Goal: Book appointment/travel/reservation

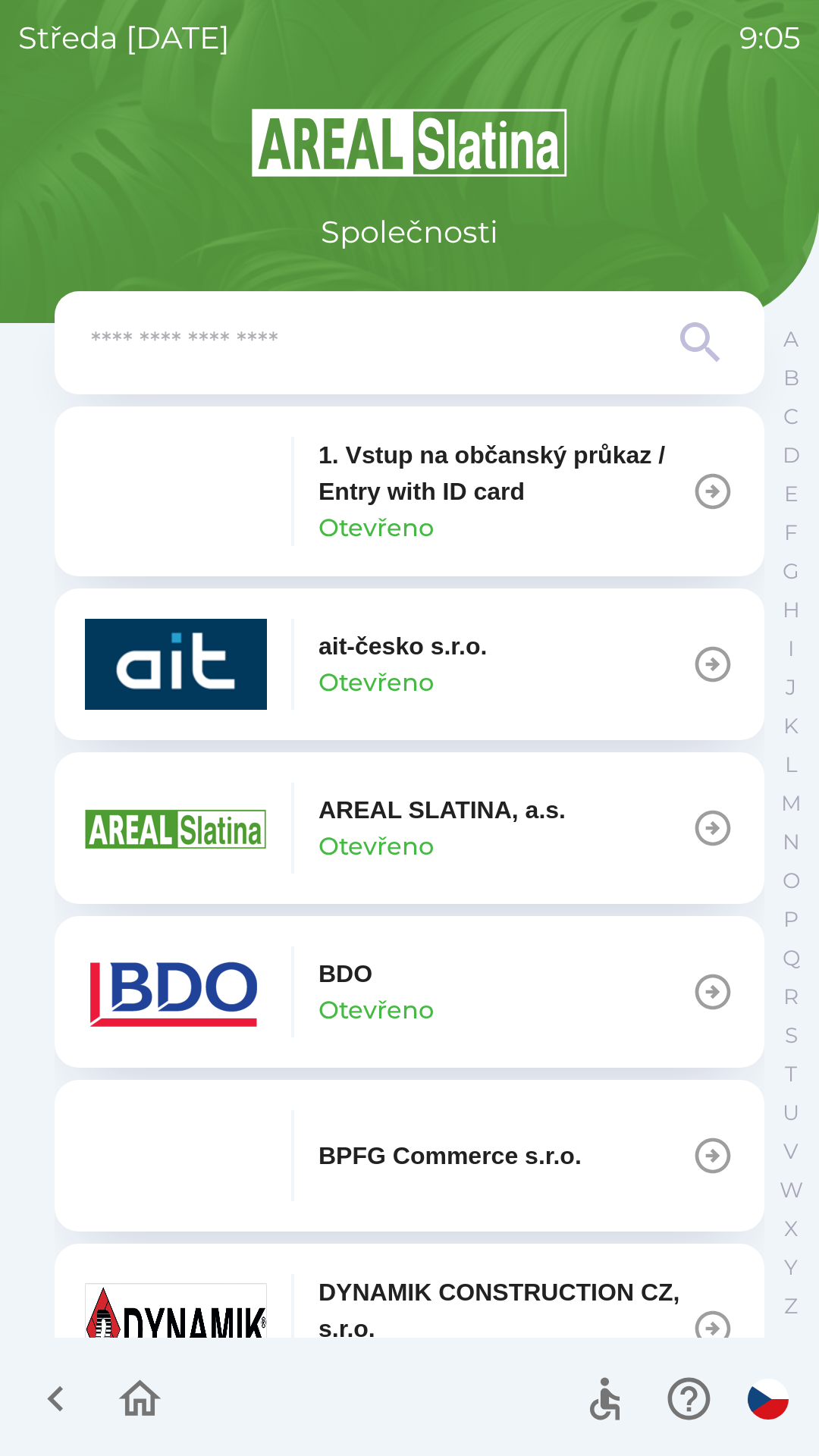
click at [680, 339] on icon at bounding box center [700, 342] width 39 height 39
click at [690, 354] on icon at bounding box center [701, 343] width 55 height 55
click at [692, 339] on icon at bounding box center [701, 343] width 55 height 55
click at [363, 356] on input "text" at bounding box center [378, 343] width 576 height 42
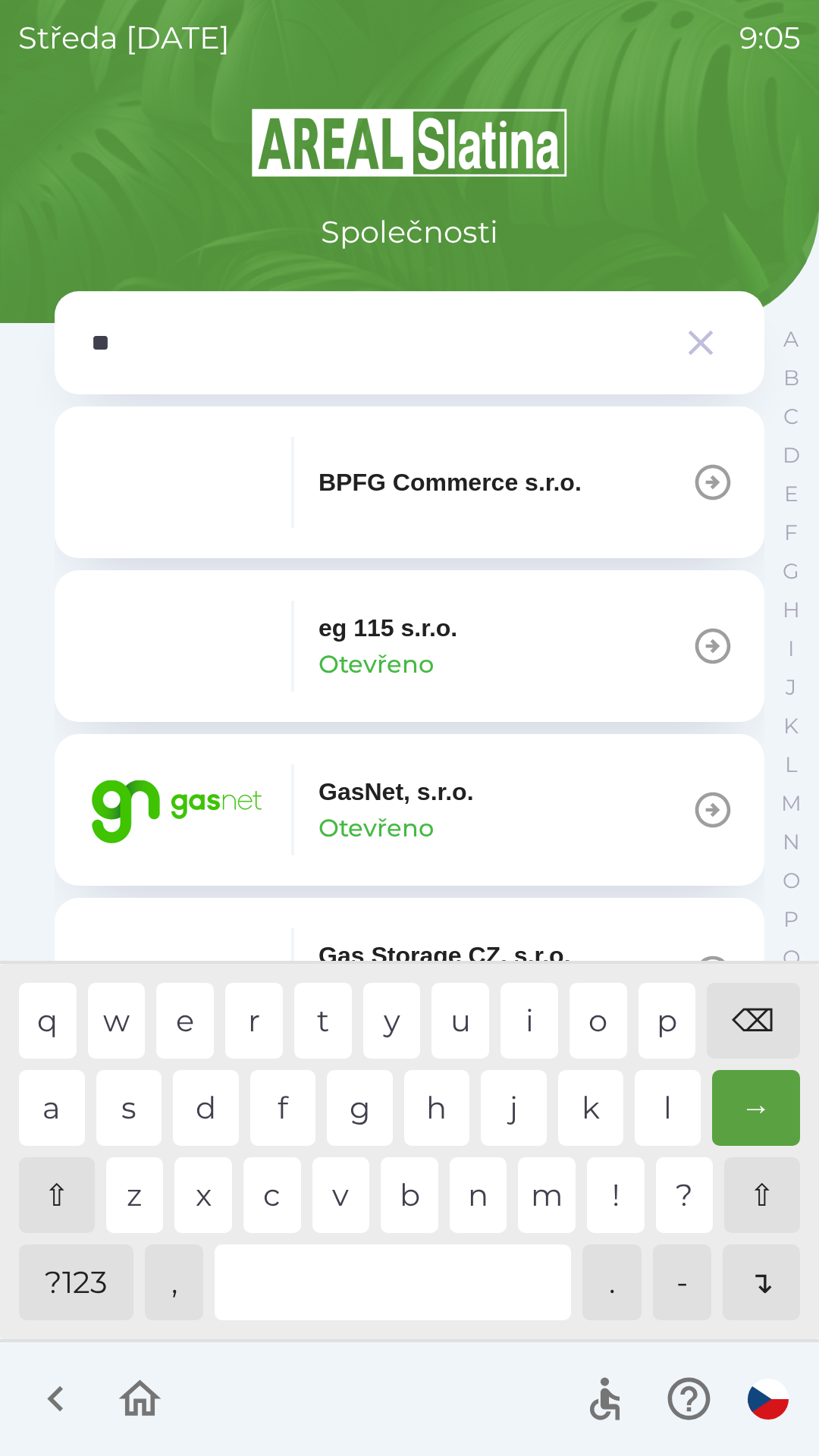
type input "***"
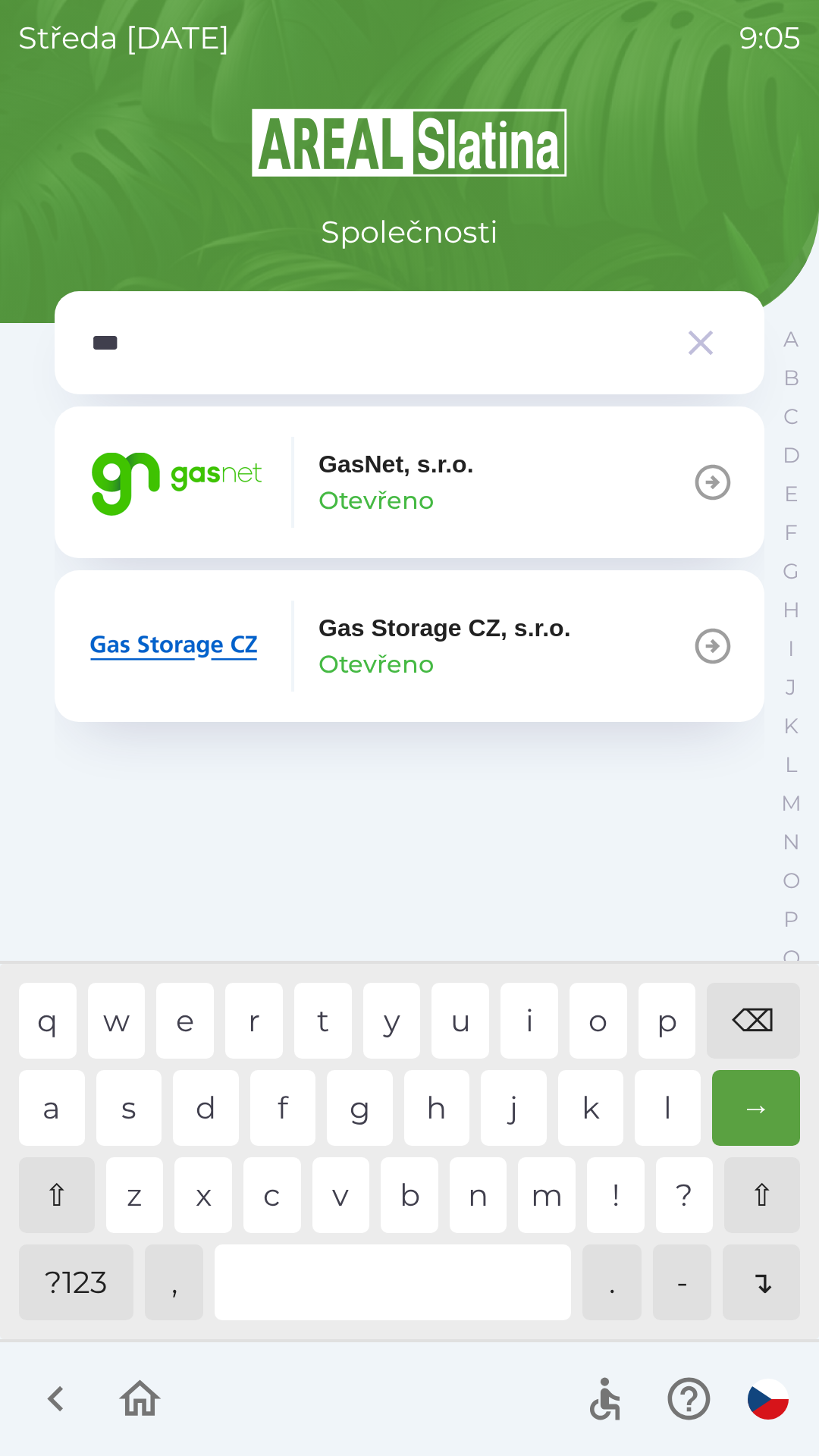
click at [109, 1098] on div "s" at bounding box center [128, 1108] width 65 height 76
click at [694, 479] on icon "button" at bounding box center [711, 482] width 42 height 42
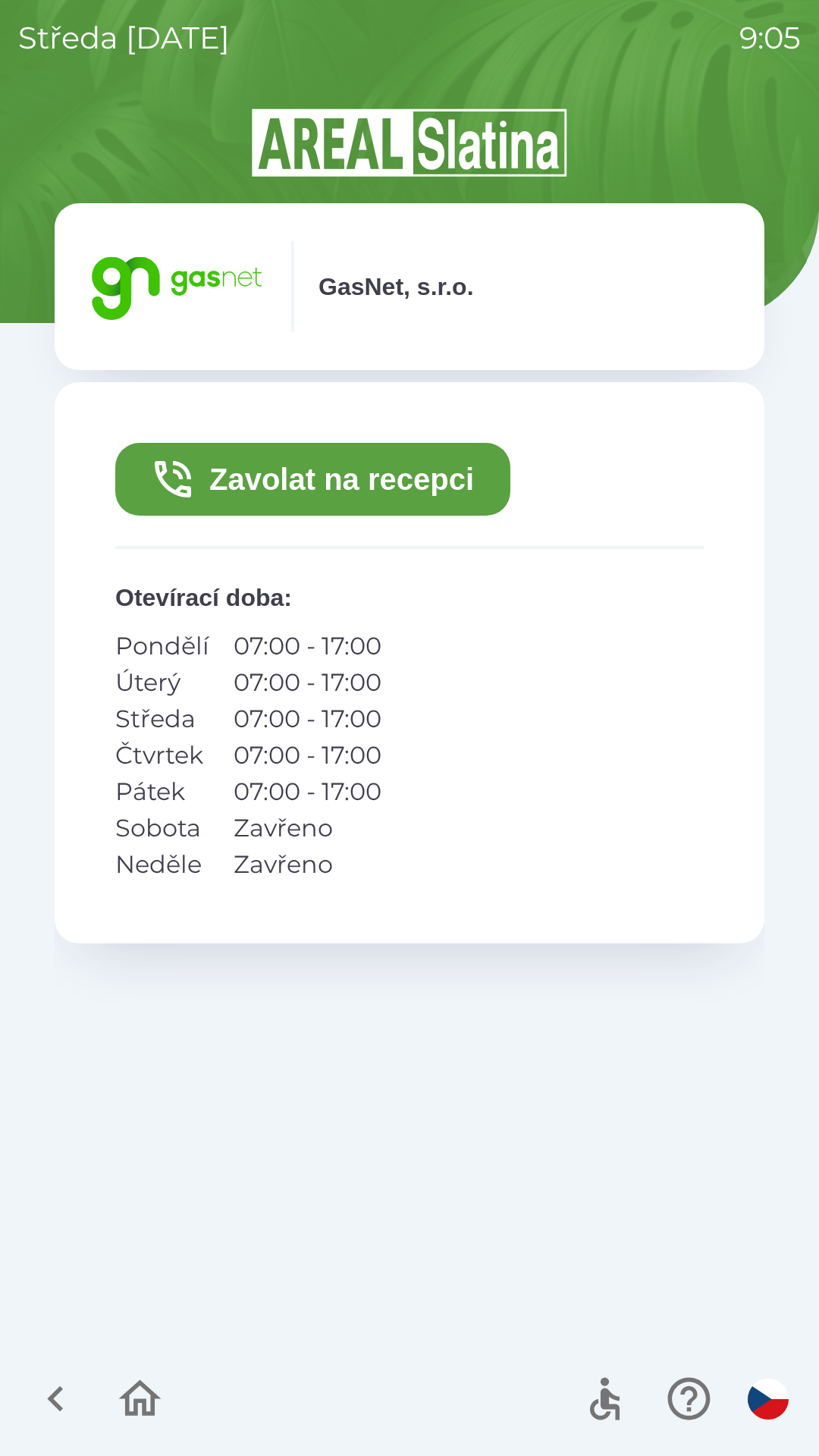
click at [378, 489] on button "Zavolat na recepci" at bounding box center [313, 479] width 395 height 72
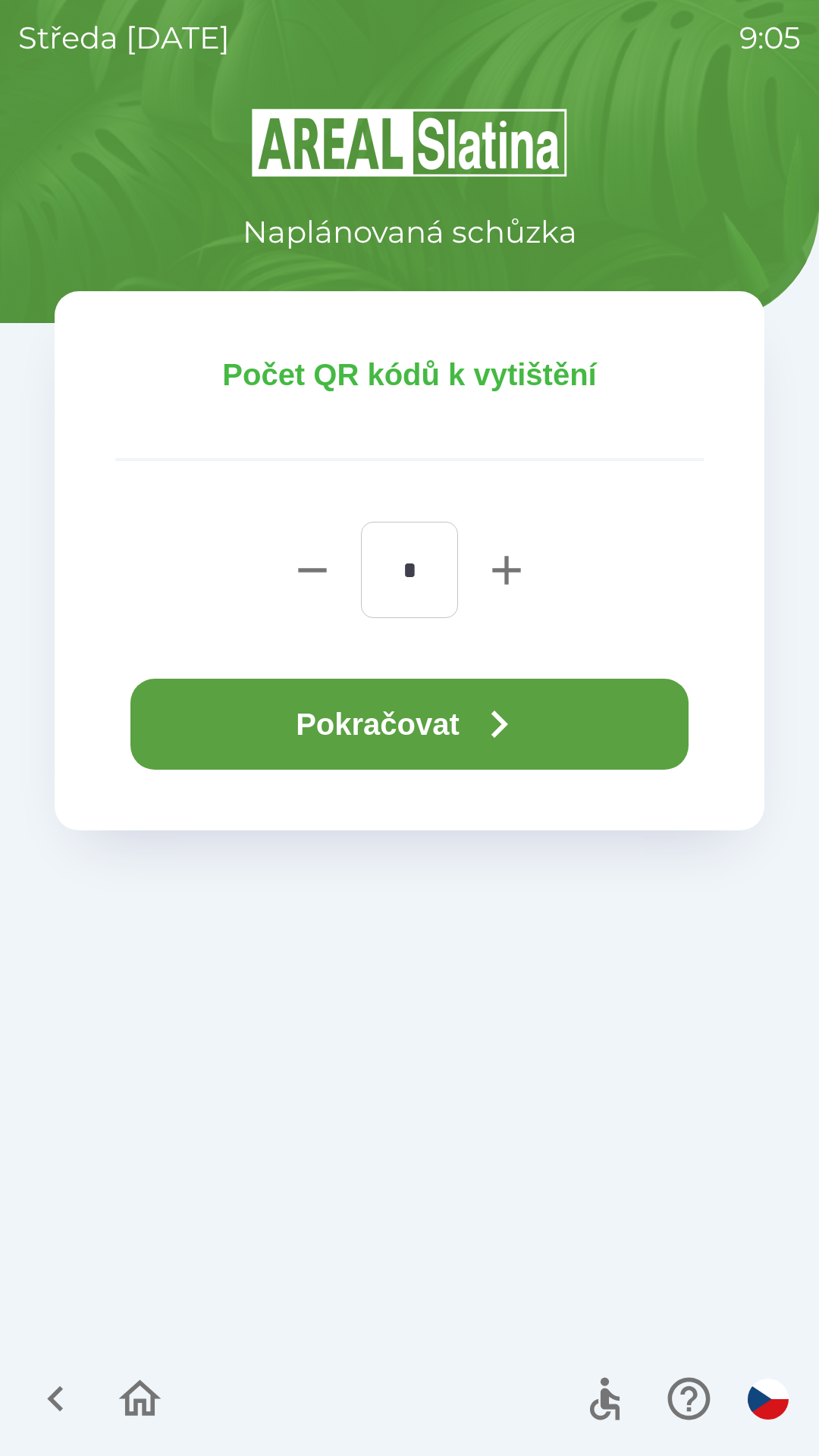
click at [476, 726] on button "Pokračovat" at bounding box center [409, 724] width 558 height 91
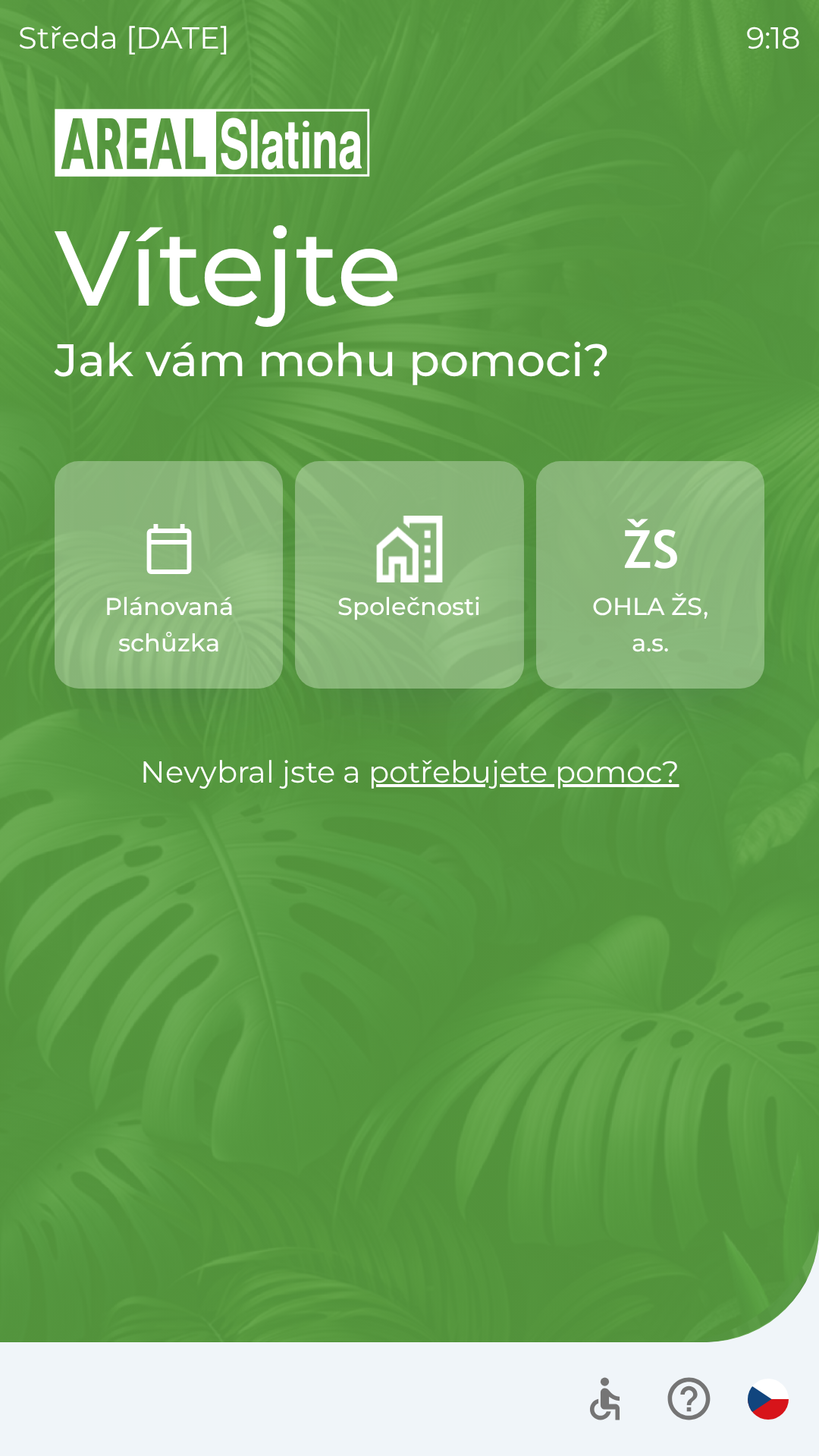
click at [425, 619] on p "Společnosti" at bounding box center [409, 606] width 144 height 36
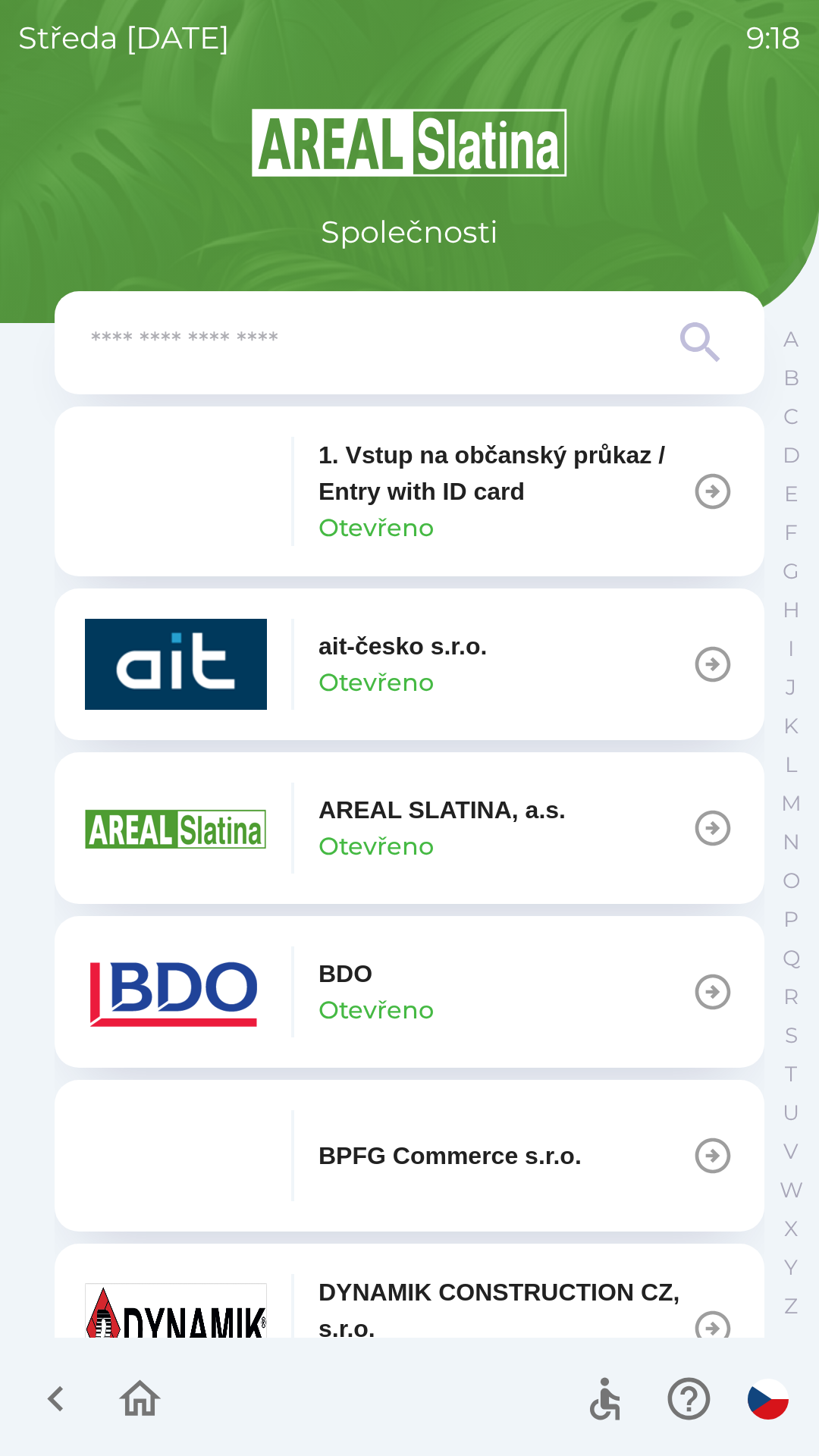
click at [431, 837] on p "Otevřeno" at bounding box center [376, 846] width 115 height 36
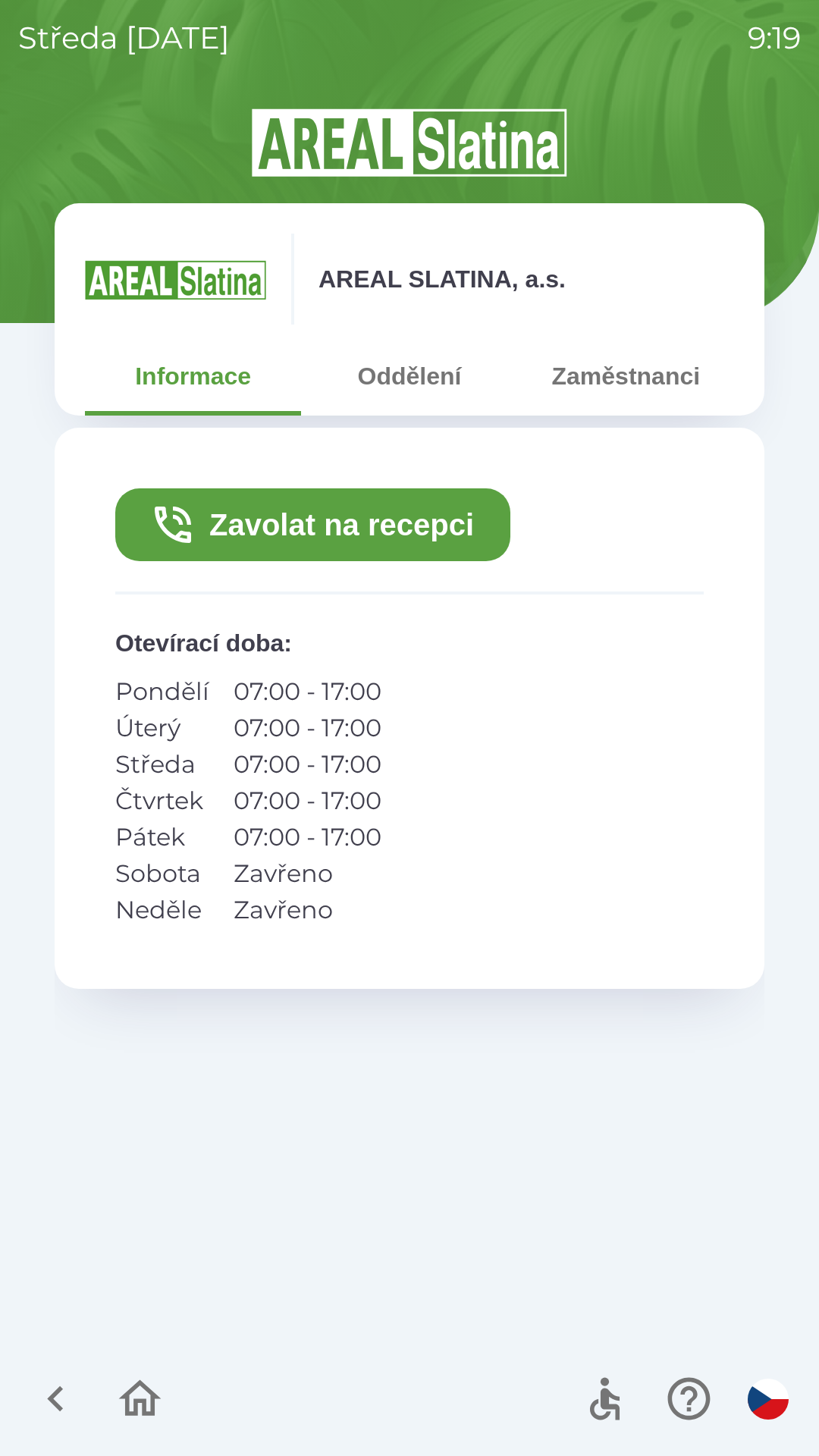
click at [351, 536] on button "Zavolat na recepci" at bounding box center [313, 524] width 395 height 72
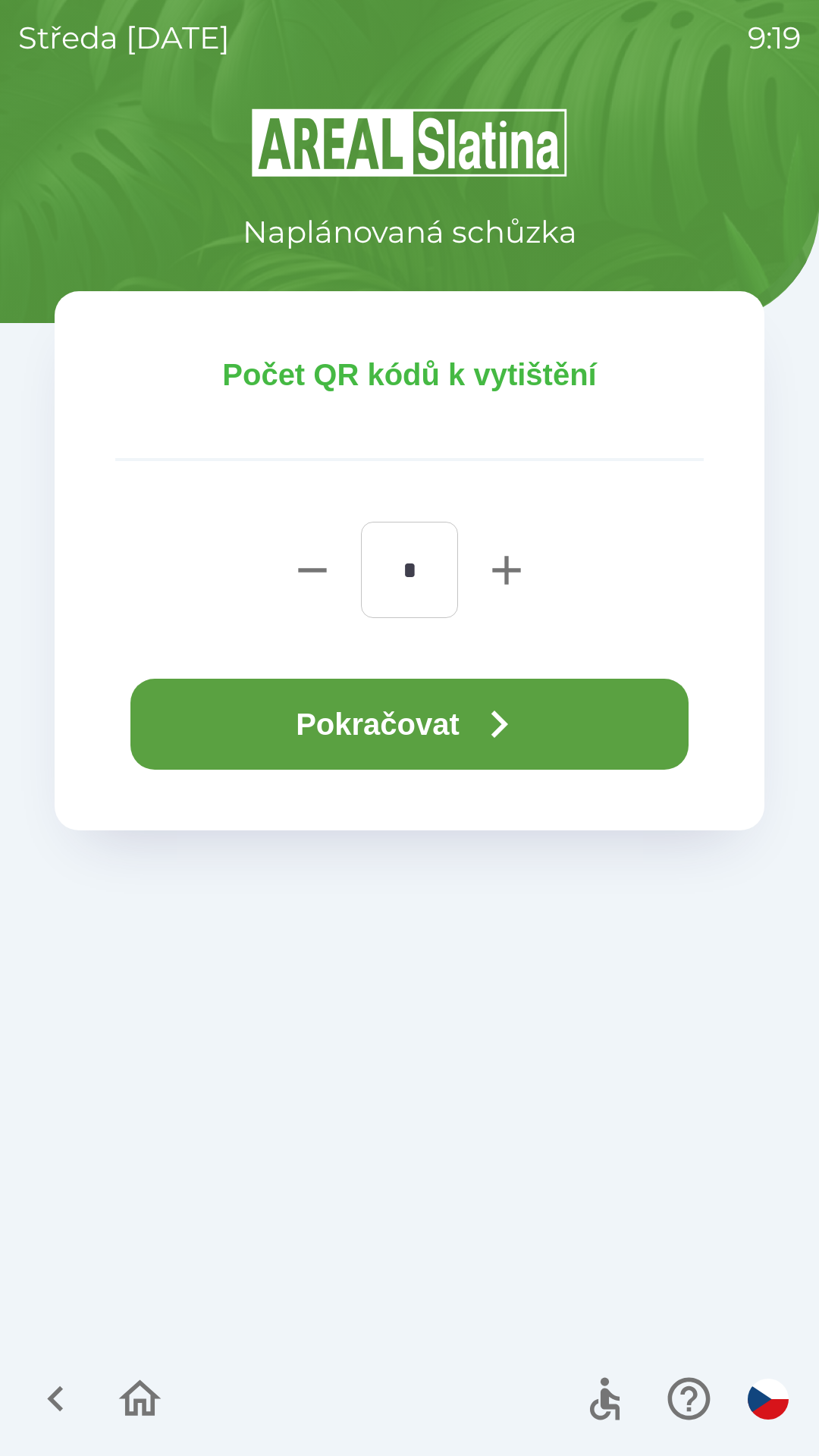
click at [415, 737] on button "Pokračovat" at bounding box center [409, 724] width 558 height 91
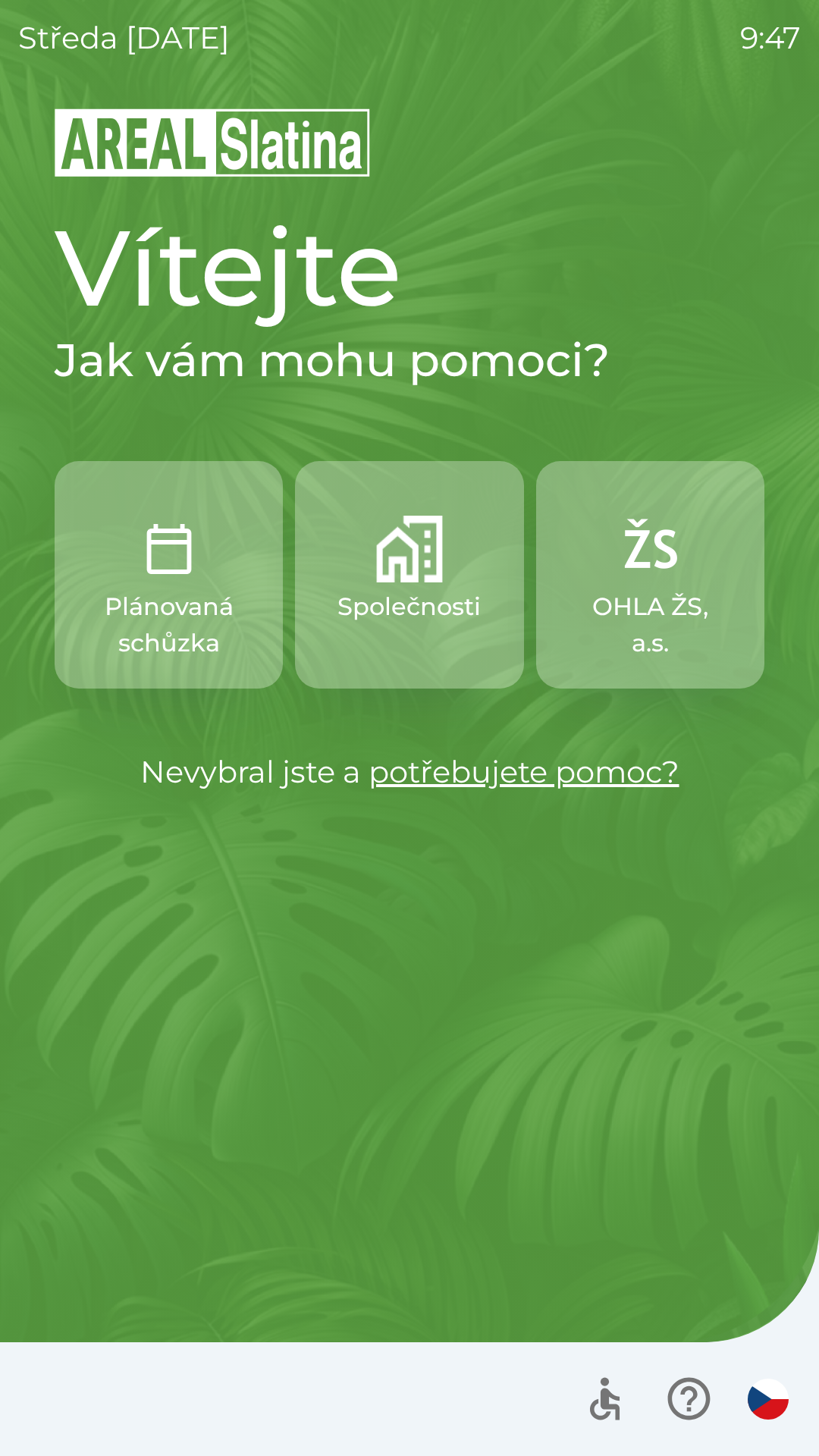
click at [403, 603] on p "Společnosti" at bounding box center [409, 606] width 144 height 36
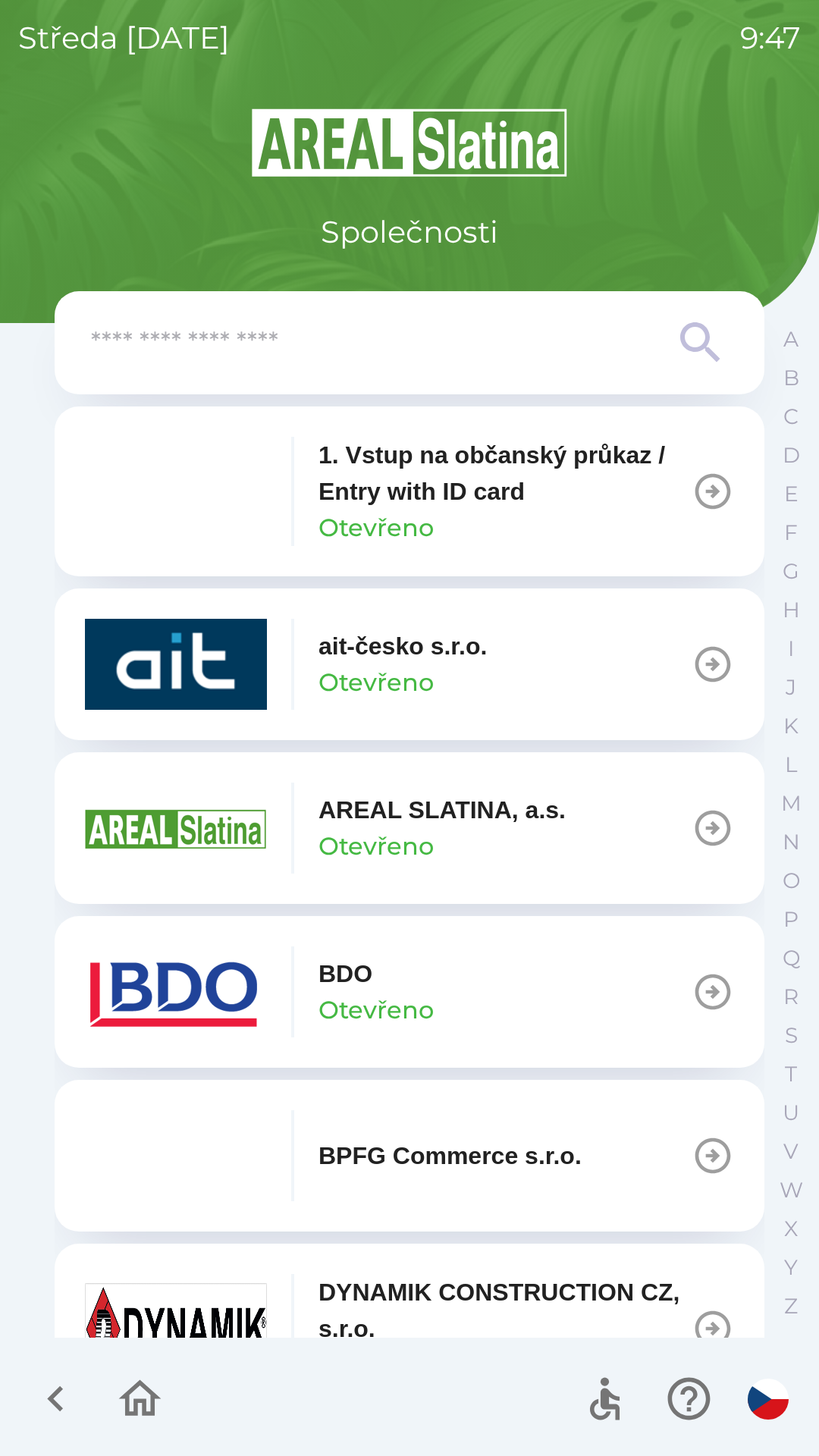
click at [370, 662] on p "ait-česko s.r.o." at bounding box center [403, 645] width 168 height 36
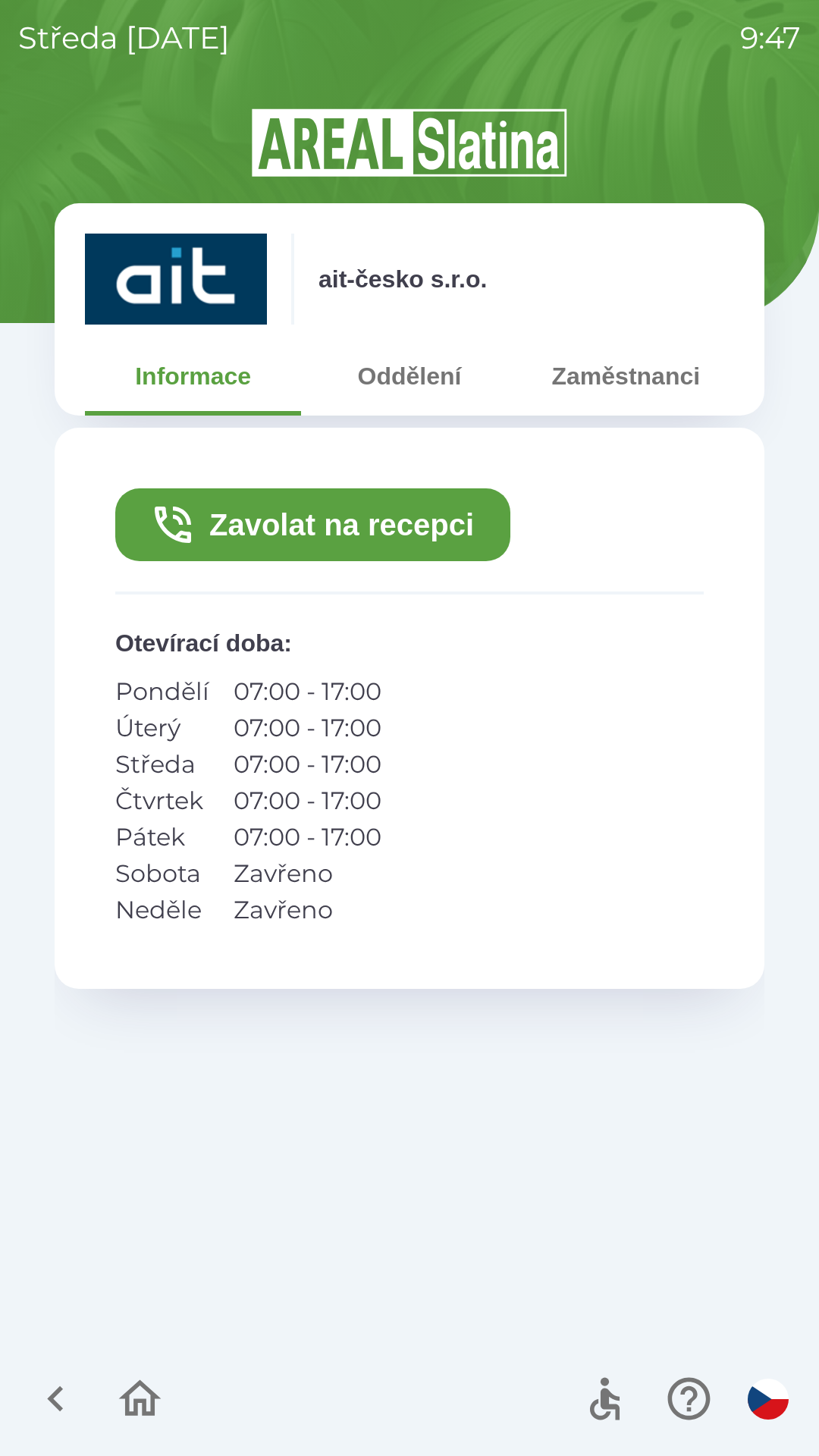
click at [382, 527] on button "Zavolat na recepci" at bounding box center [313, 524] width 395 height 72
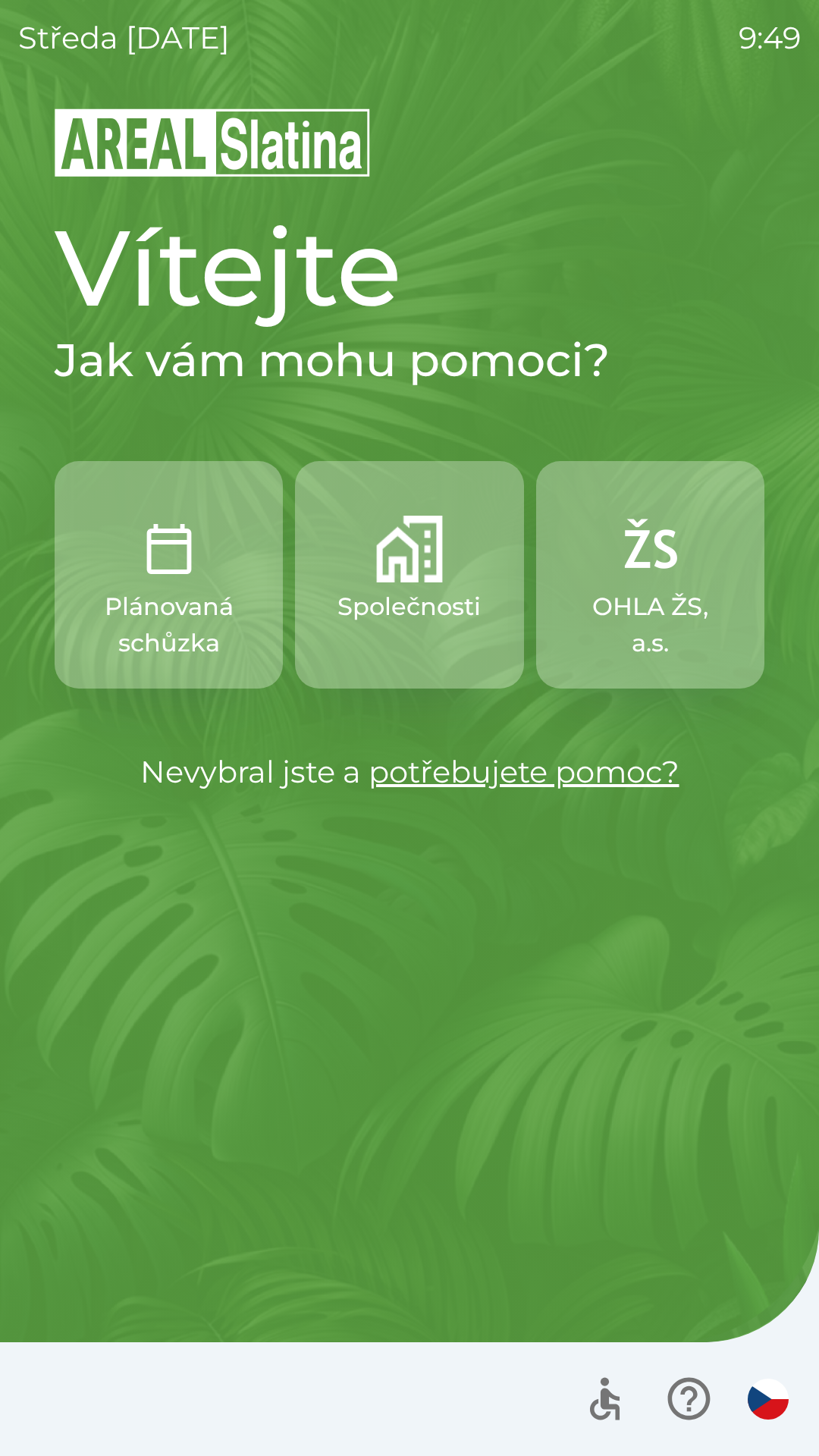
click at [446, 620] on p "Společnosti" at bounding box center [409, 606] width 144 height 36
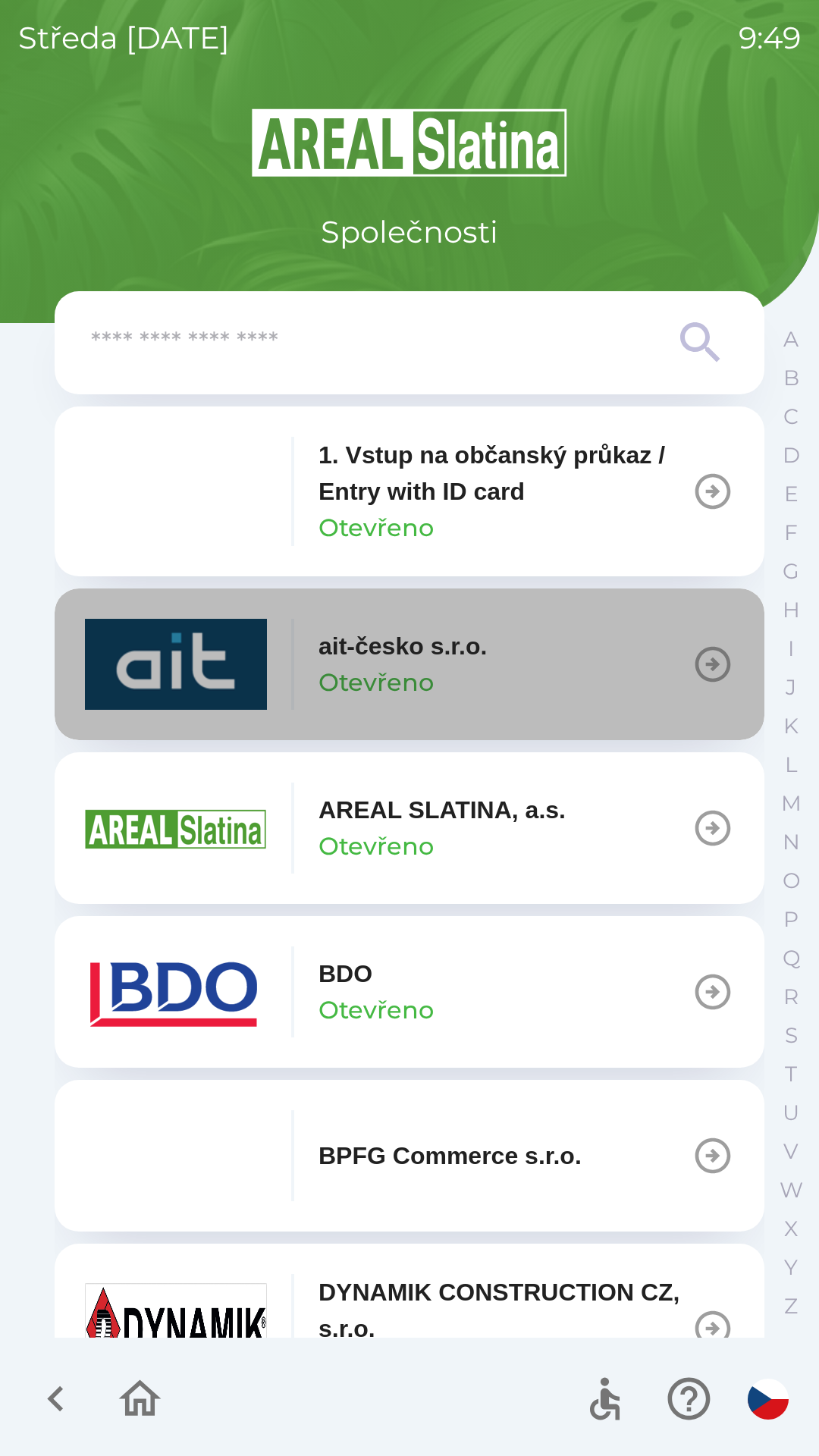
click at [691, 666] on icon "button" at bounding box center [711, 664] width 42 height 42
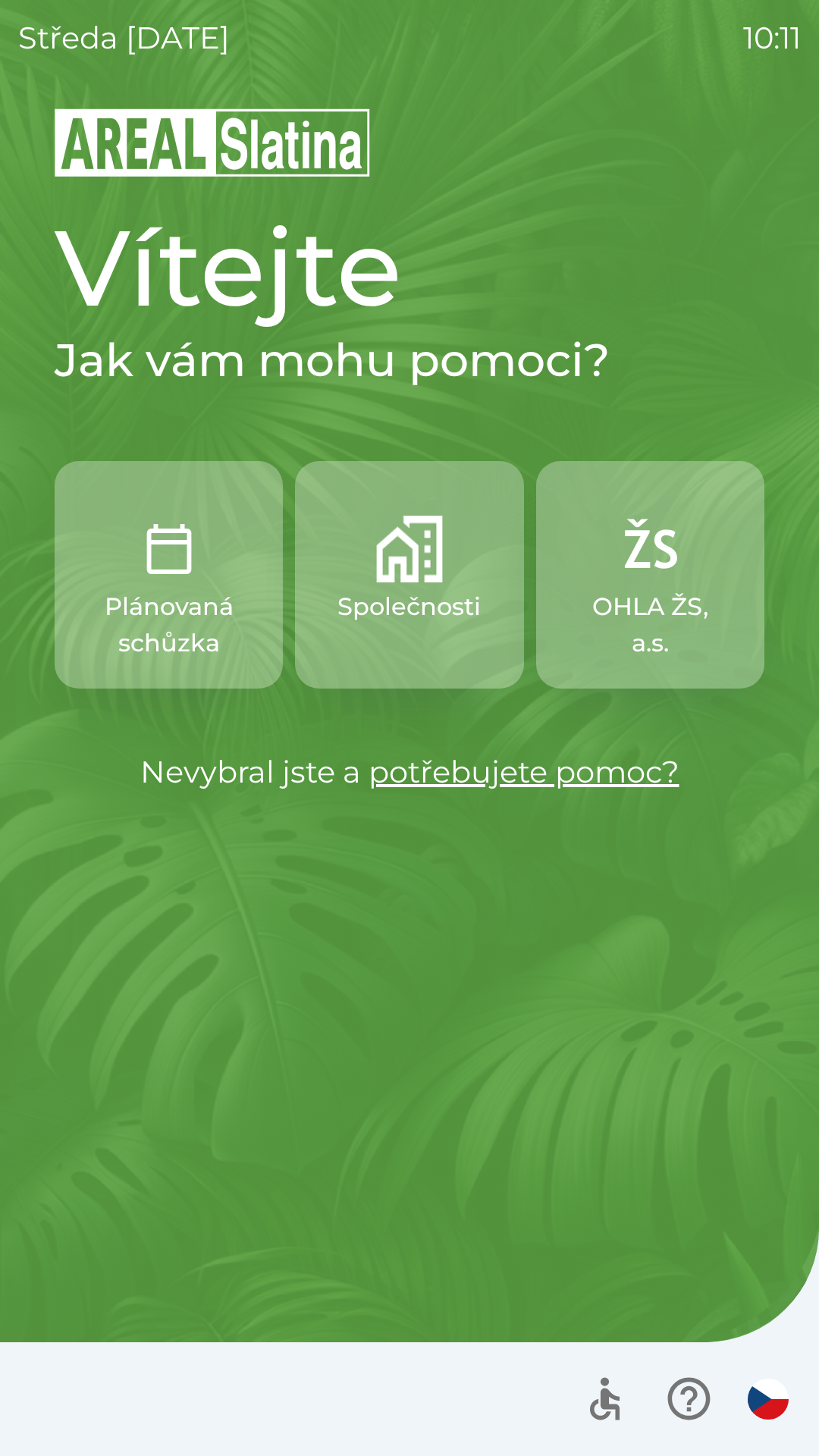
click at [201, 613] on p "Plánovaná schůzka" at bounding box center [168, 625] width 155 height 72
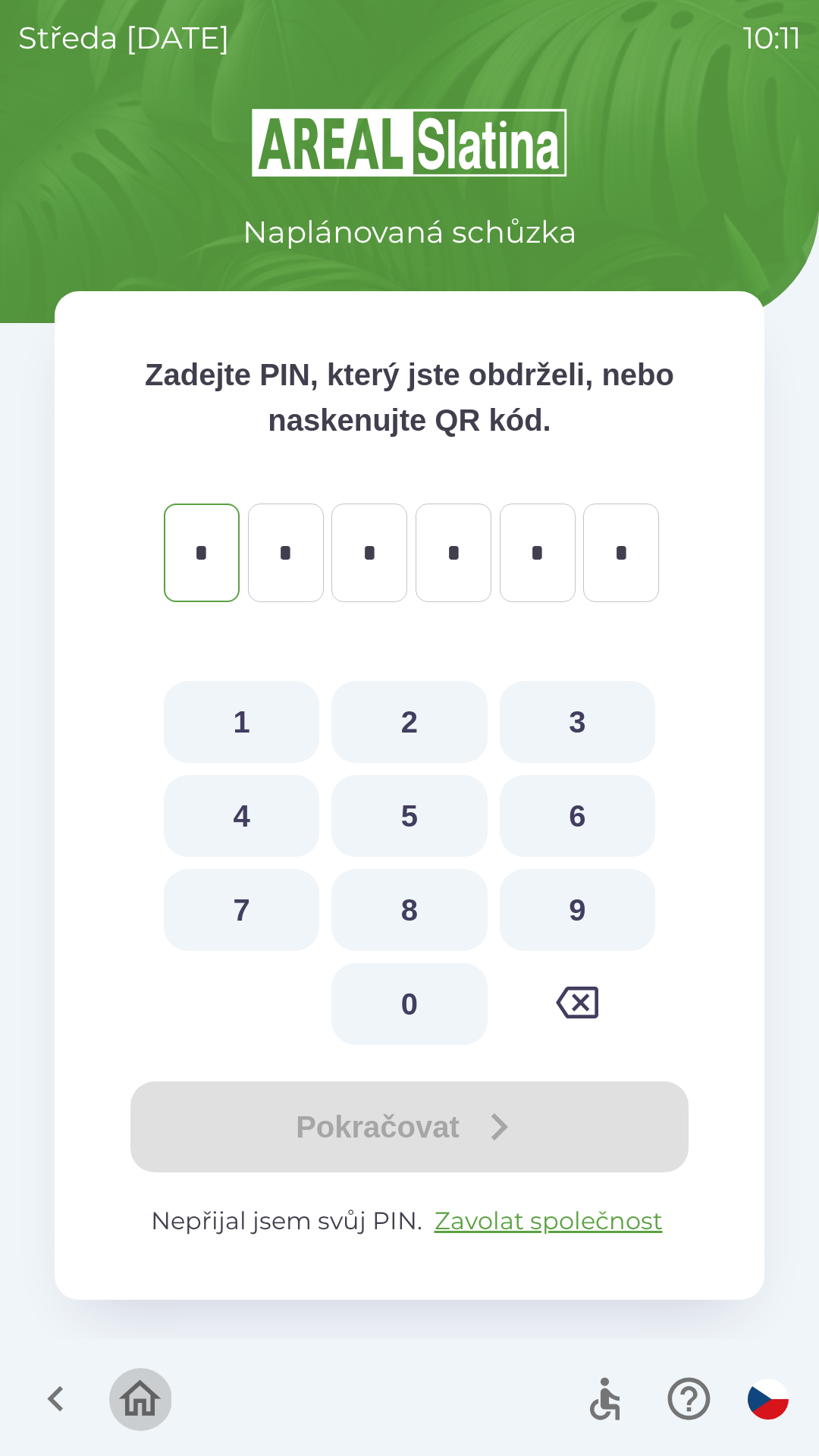
click at [139, 1381] on icon "button" at bounding box center [140, 1398] width 51 height 51
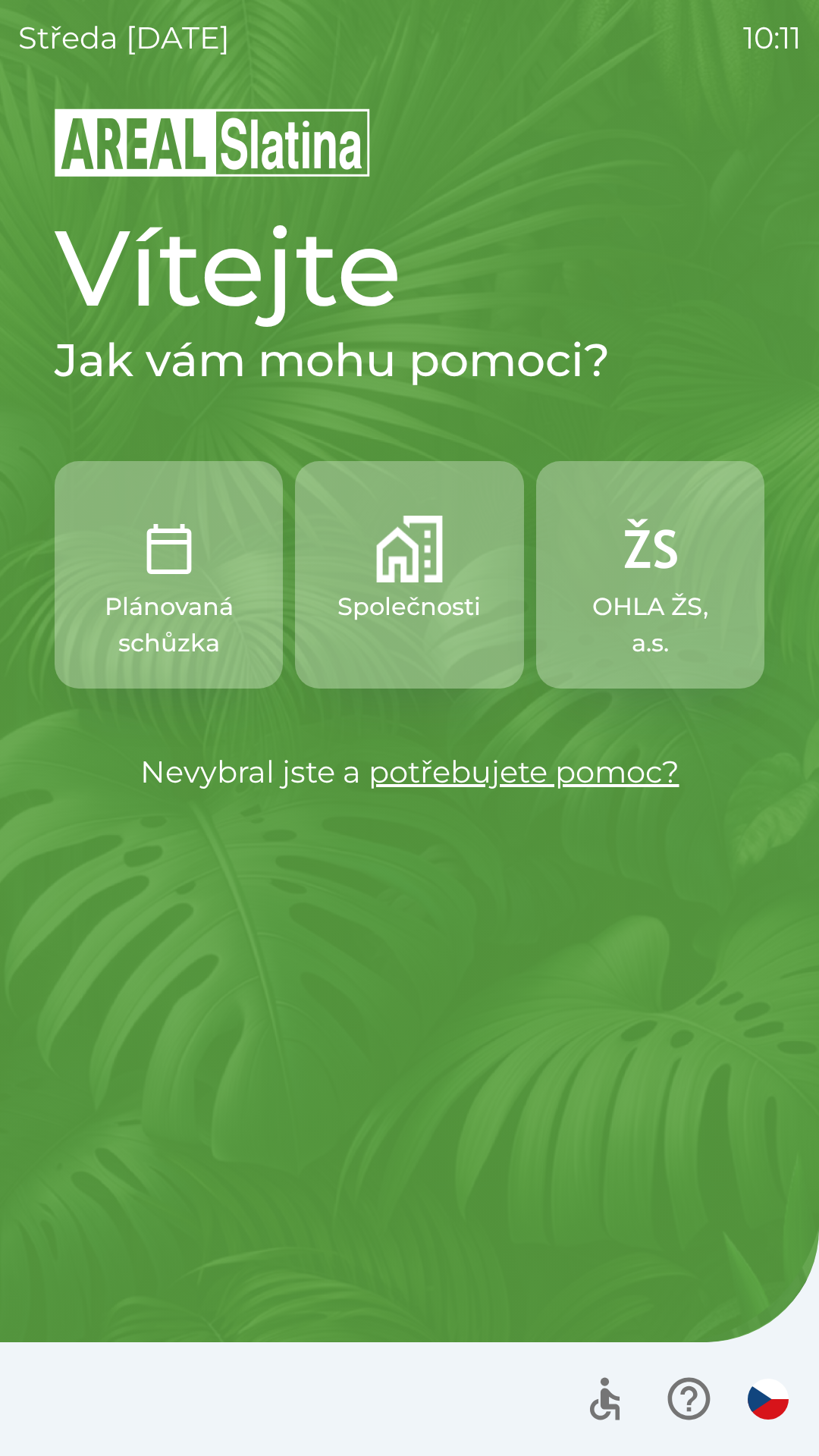
click at [413, 573] on img "button" at bounding box center [410, 549] width 66 height 66
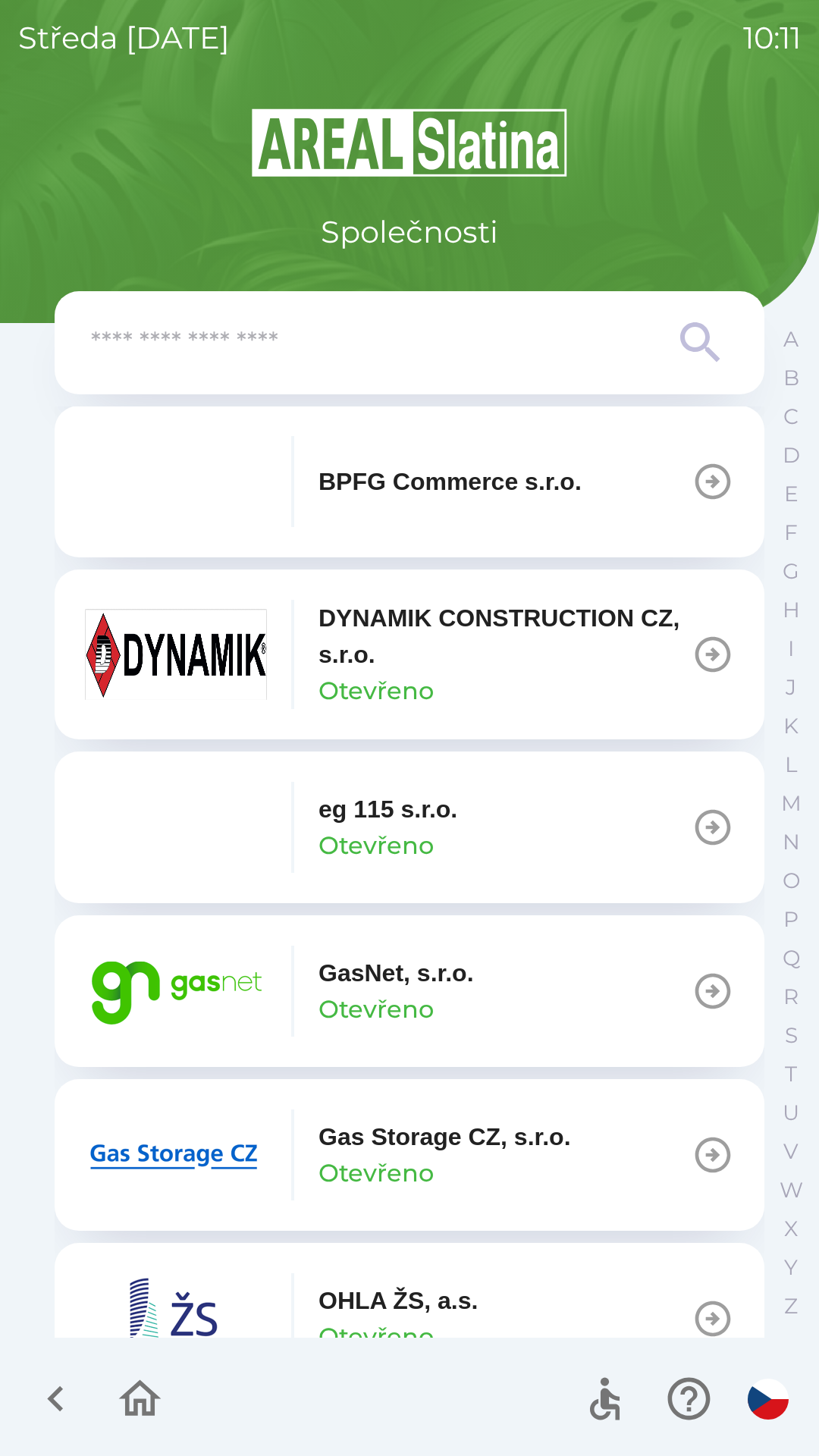
scroll to position [688, 0]
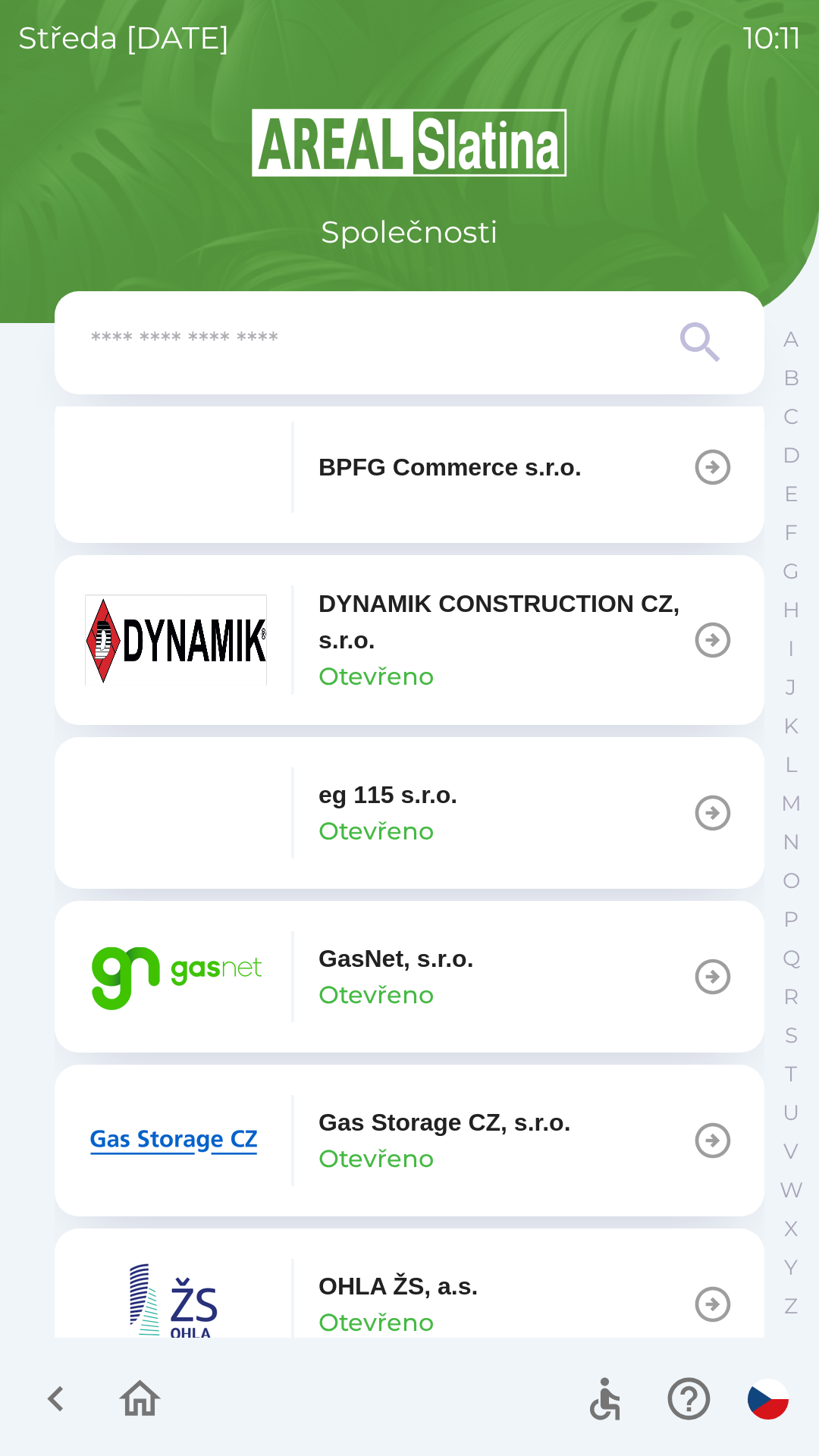
click at [565, 1147] on div "Gas Storage CZ, s.r.o. Otevřeno" at bounding box center [445, 1140] width 252 height 72
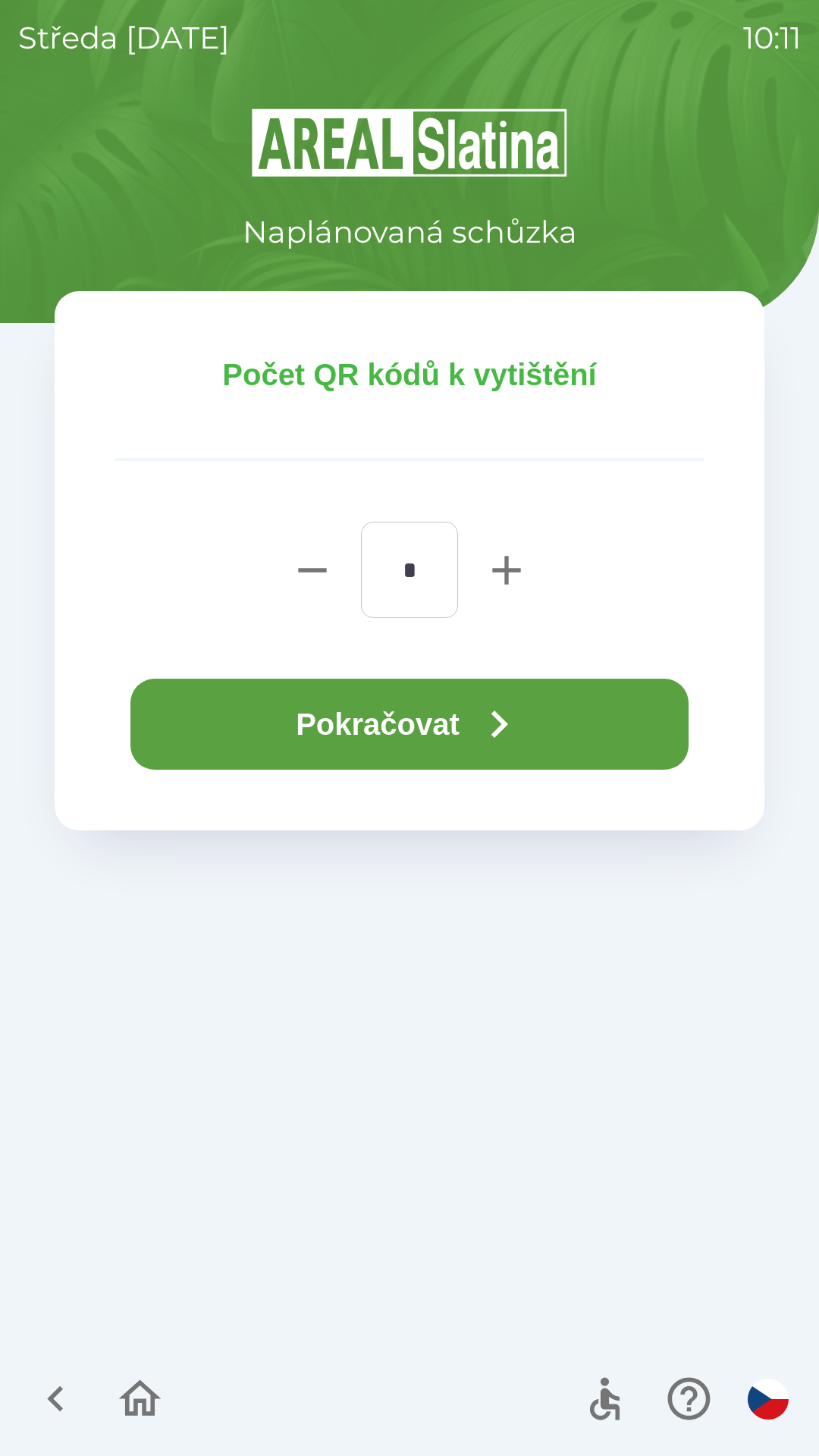
click at [417, 737] on button "Pokračovat" at bounding box center [409, 724] width 558 height 91
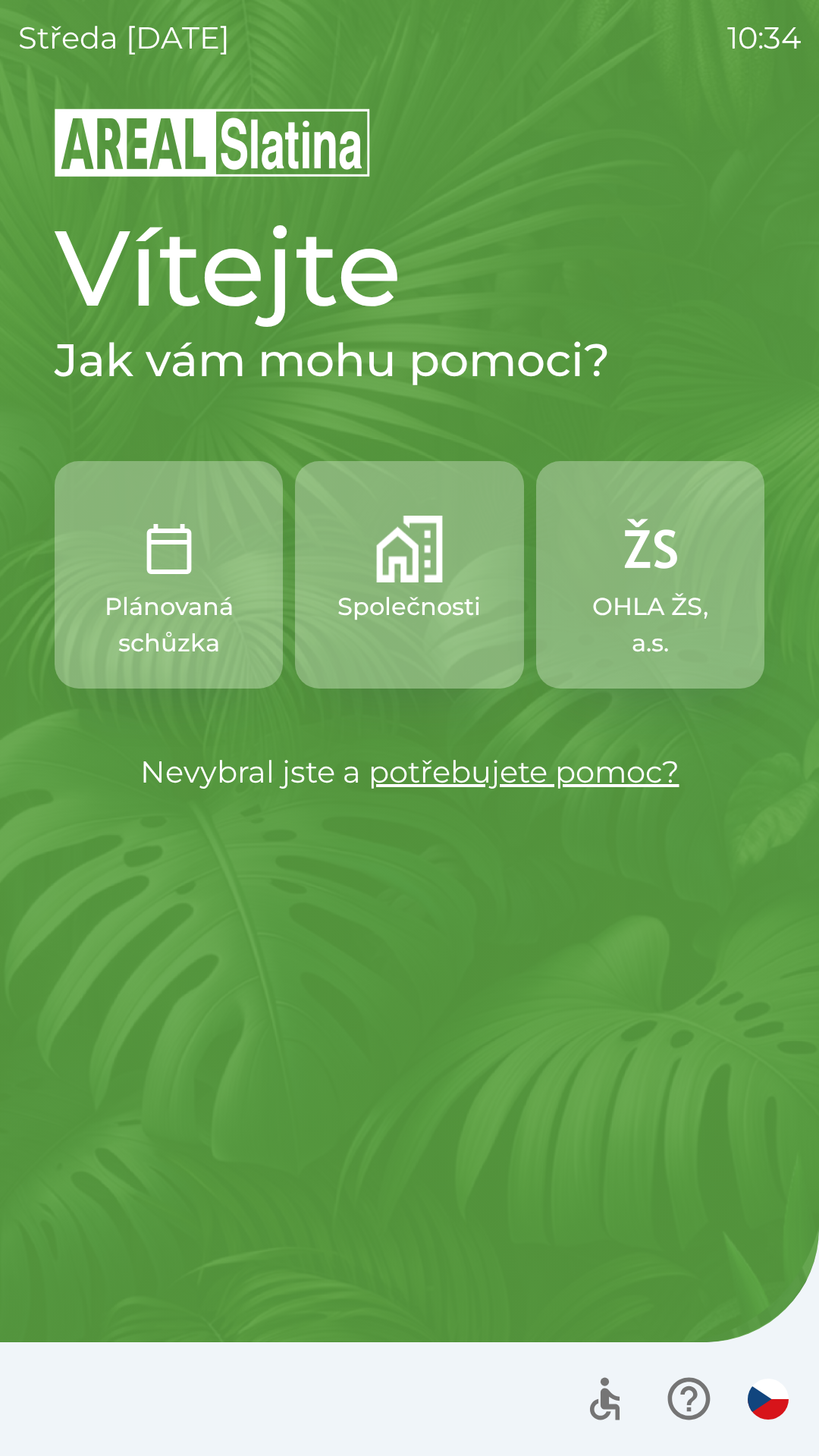
click at [757, 1395] on img "button" at bounding box center [768, 1399] width 41 height 41
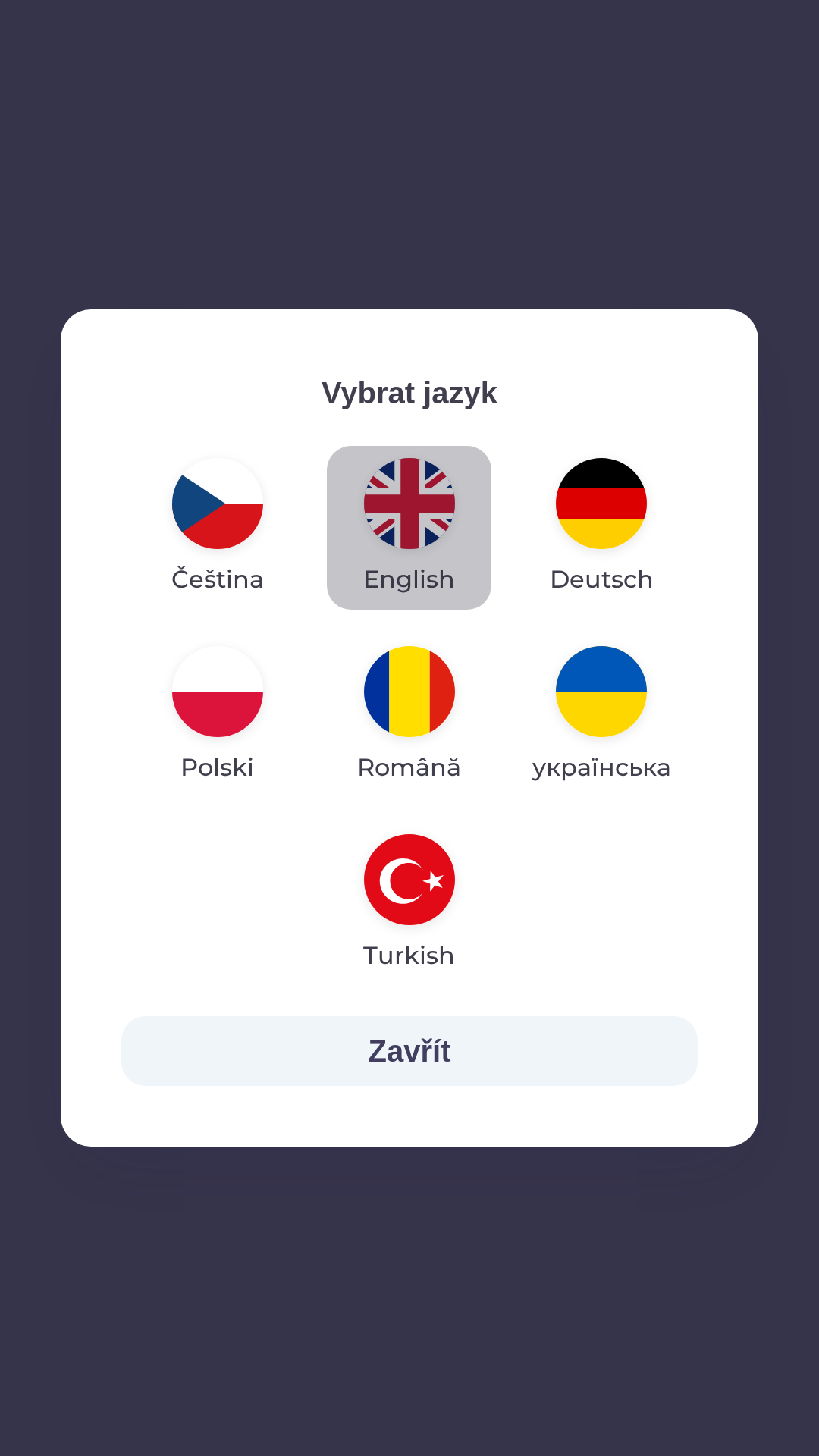
click at [414, 498] on img "button" at bounding box center [409, 503] width 91 height 91
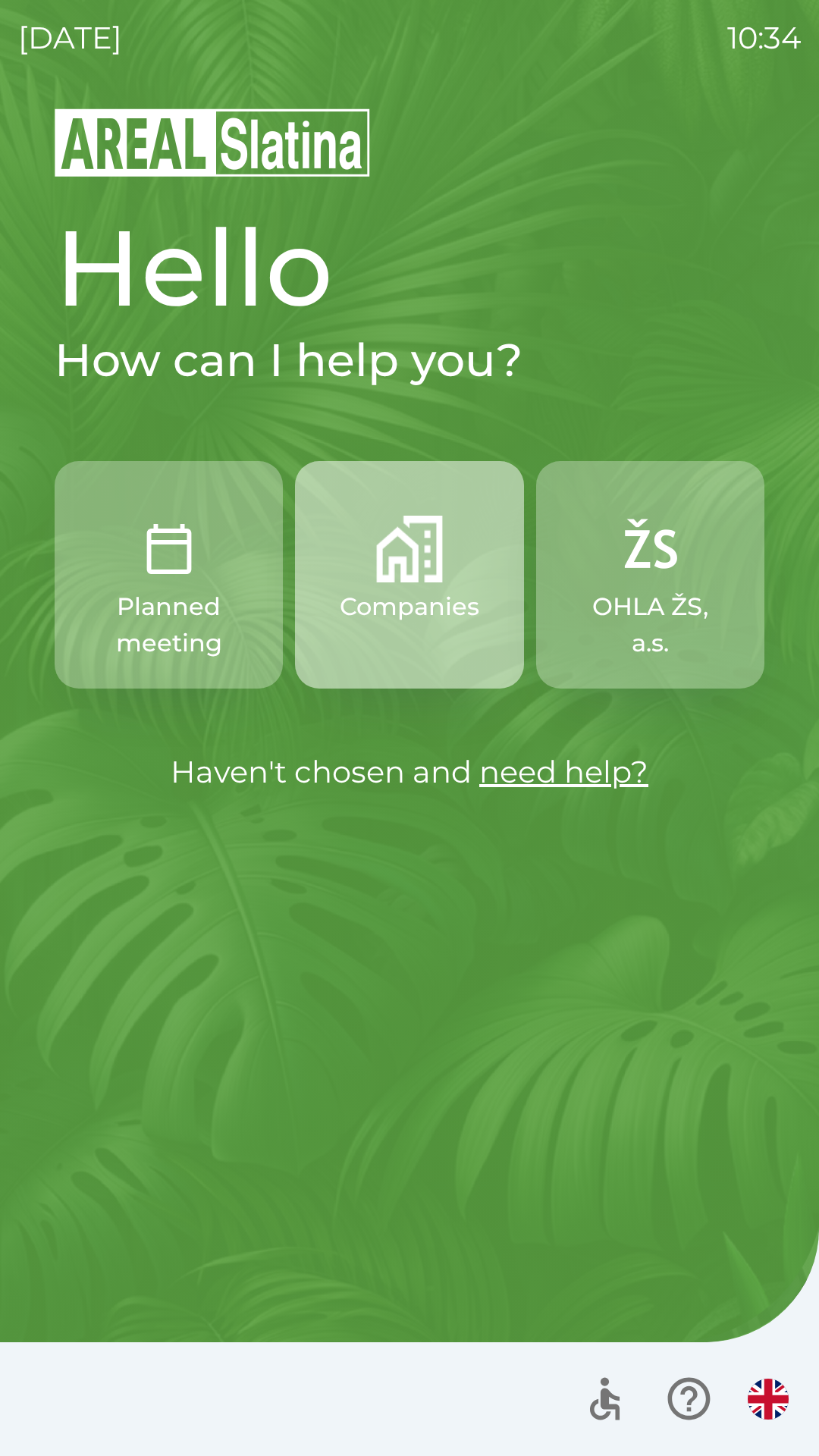
click at [356, 590] on p "Companies" at bounding box center [409, 606] width 140 height 36
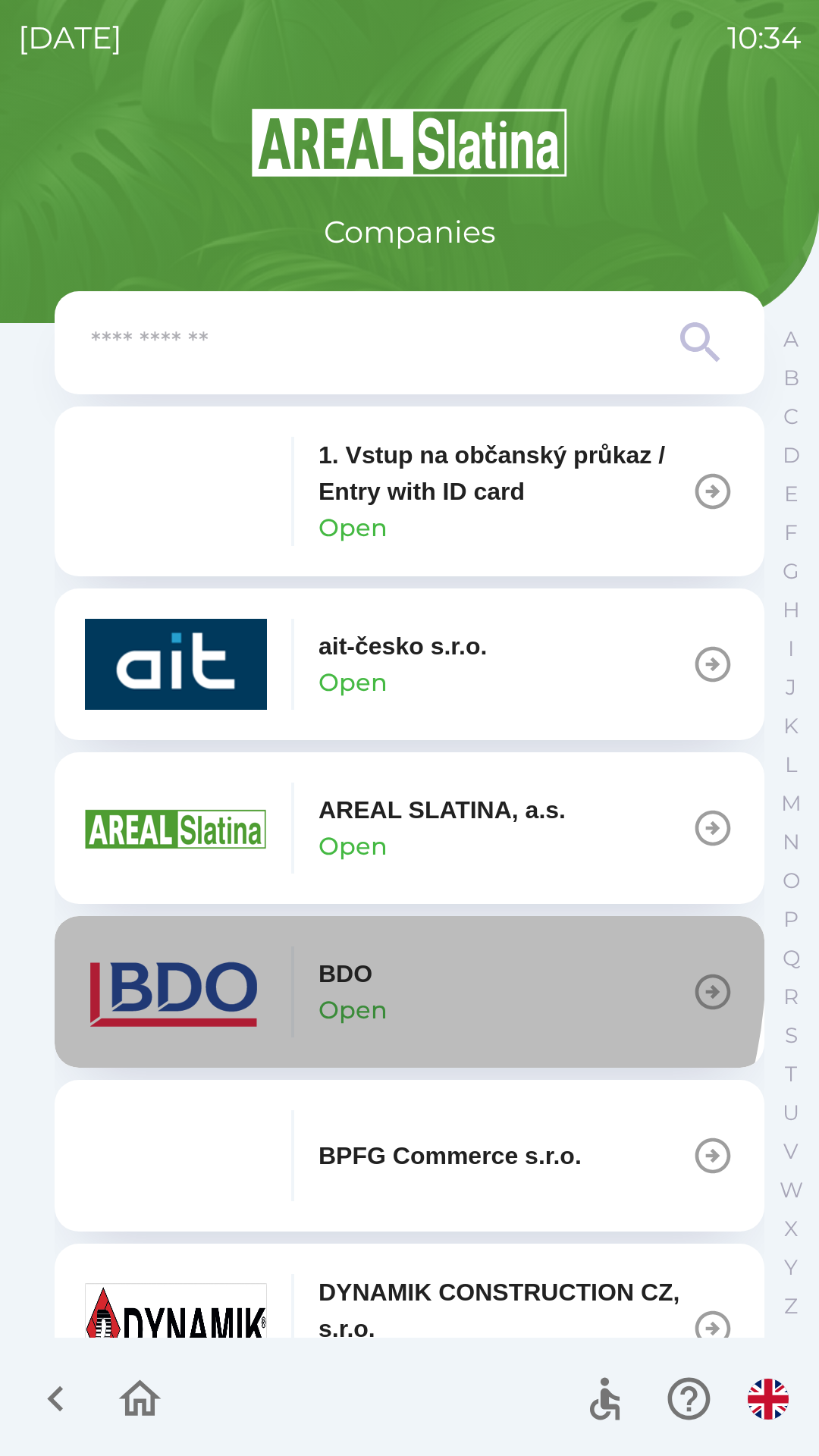
click at [293, 961] on div "button" at bounding box center [292, 992] width 3 height 91
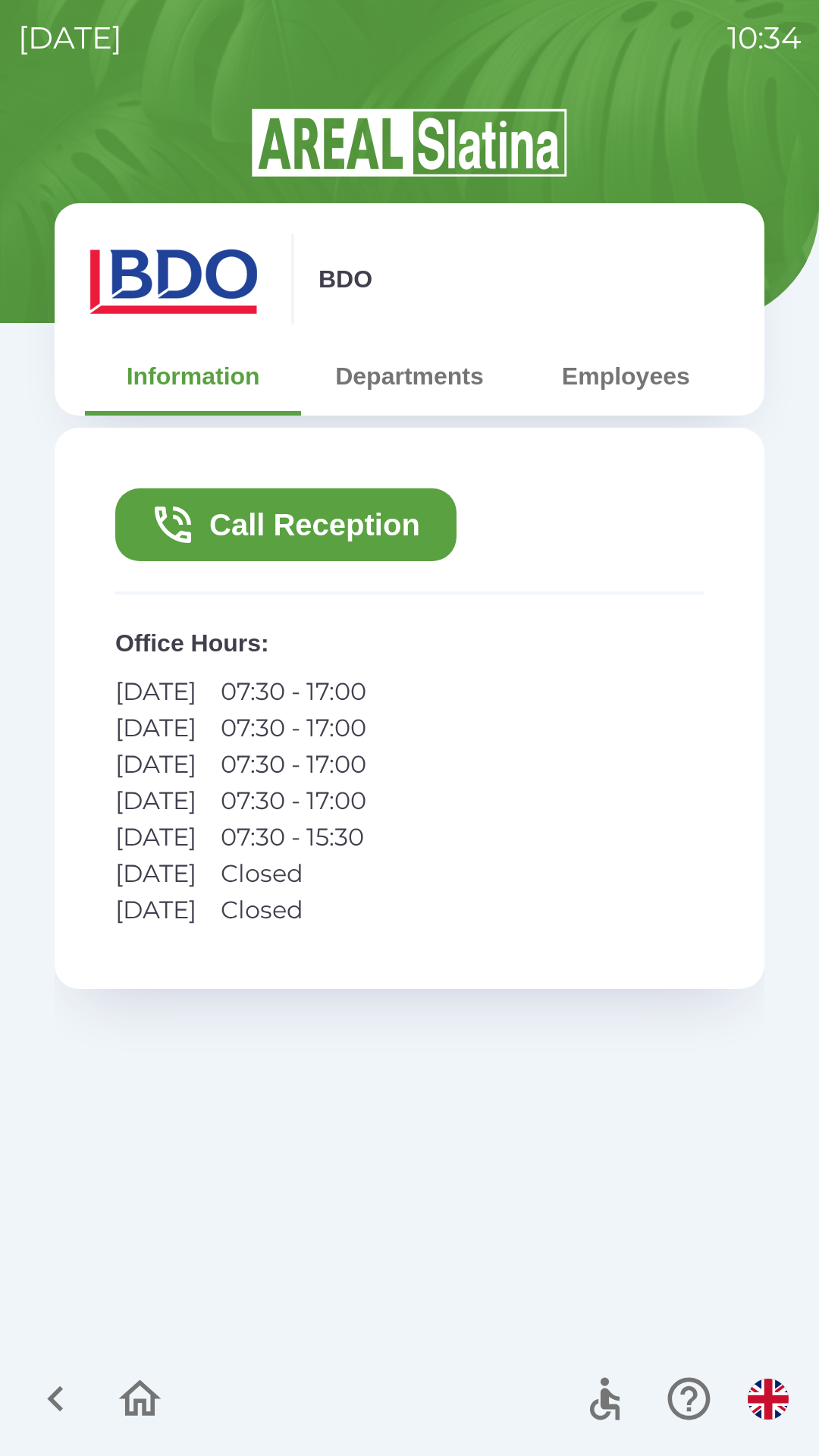
click at [286, 538] on button "Call Reception" at bounding box center [285, 524] width 341 height 72
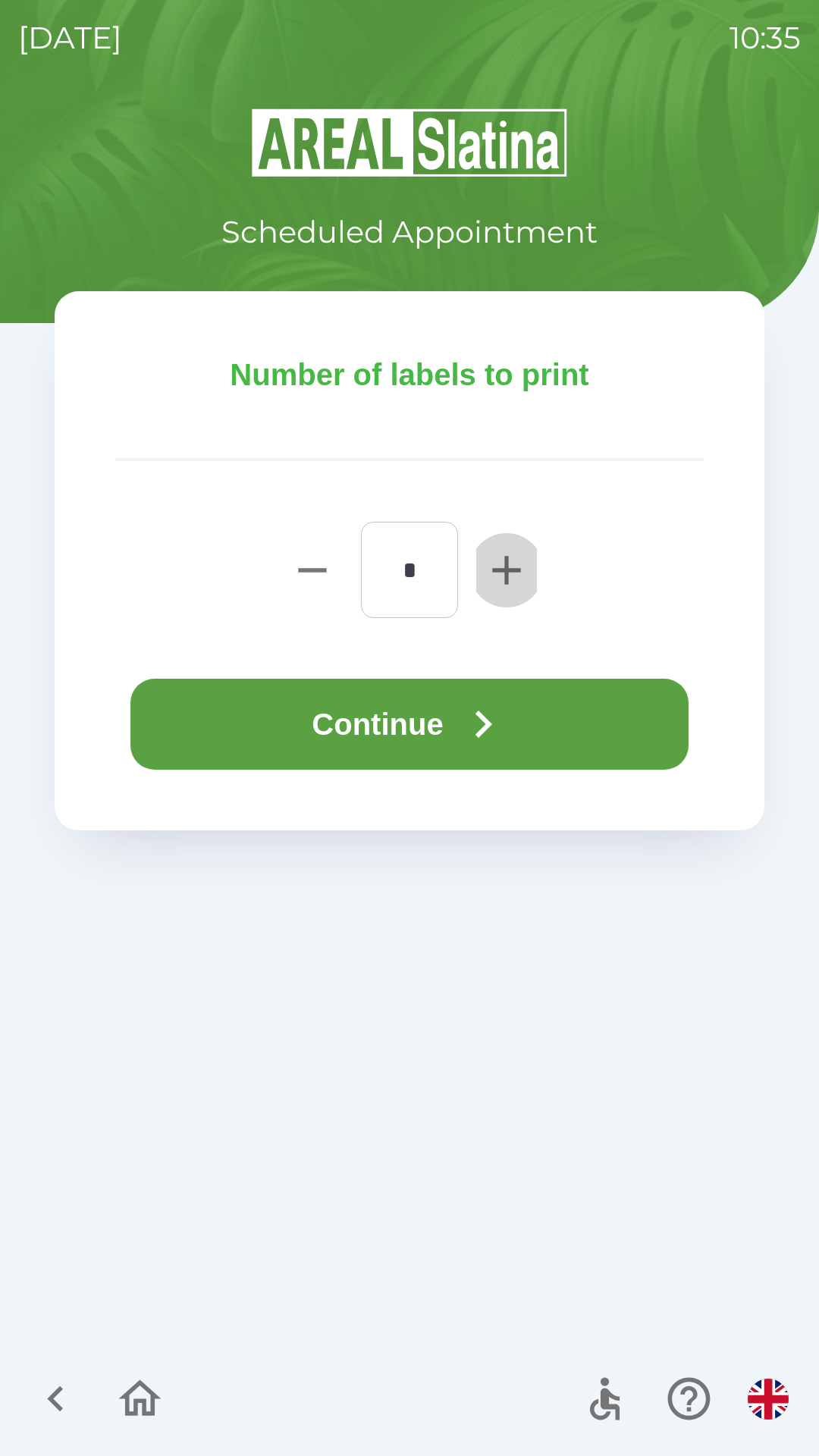
click at [506, 569] on icon "button" at bounding box center [505, 569] width 28 height 28
click at [505, 572] on icon "button" at bounding box center [505, 569] width 28 height 28
click at [503, 569] on icon "button" at bounding box center [505, 569] width 28 height 28
click at [504, 571] on icon "button" at bounding box center [505, 569] width 28 height 28
type input "*"
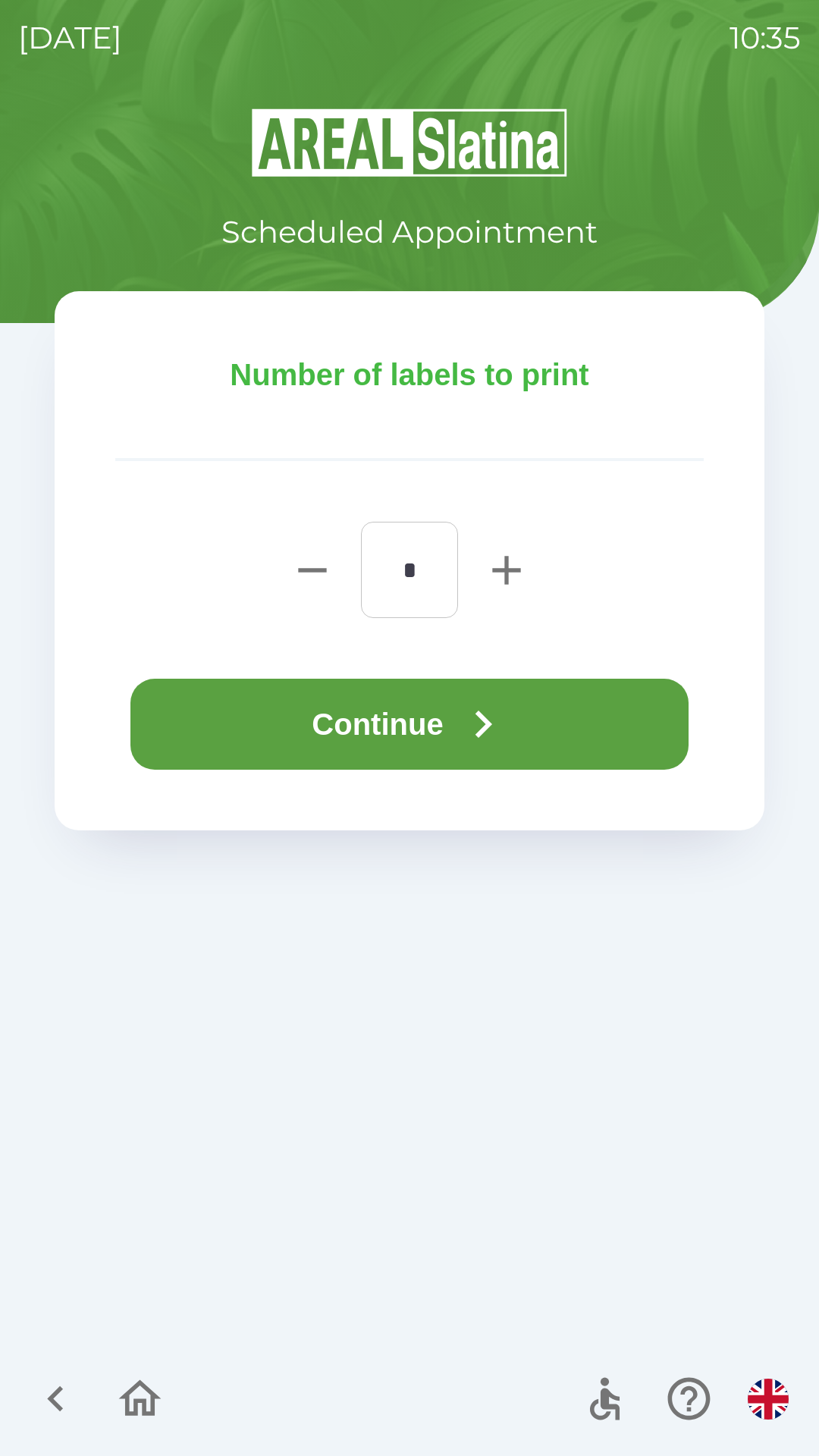
click at [384, 715] on button "Continue" at bounding box center [409, 724] width 558 height 91
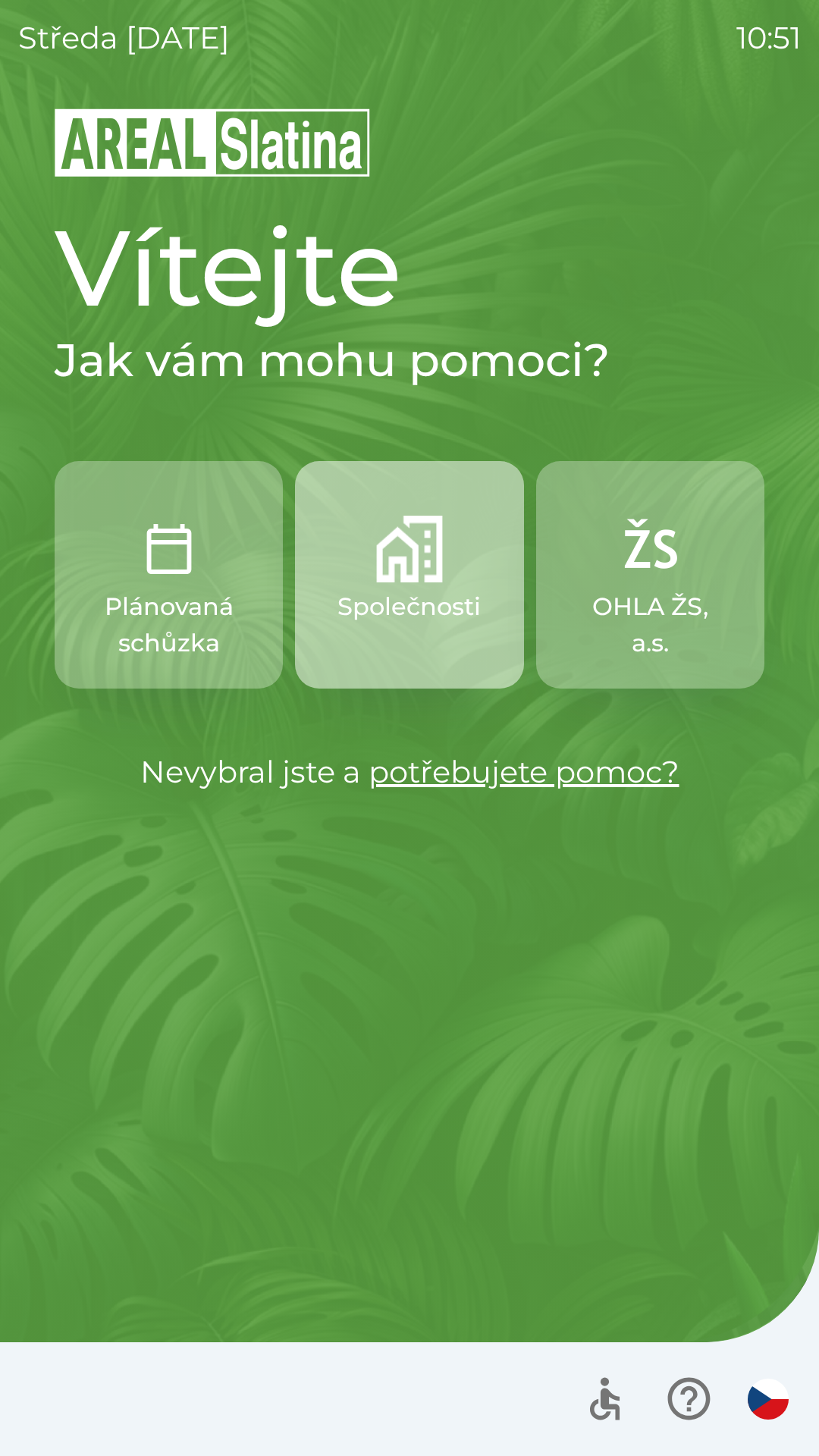
click at [425, 567] on img "button" at bounding box center [410, 549] width 66 height 66
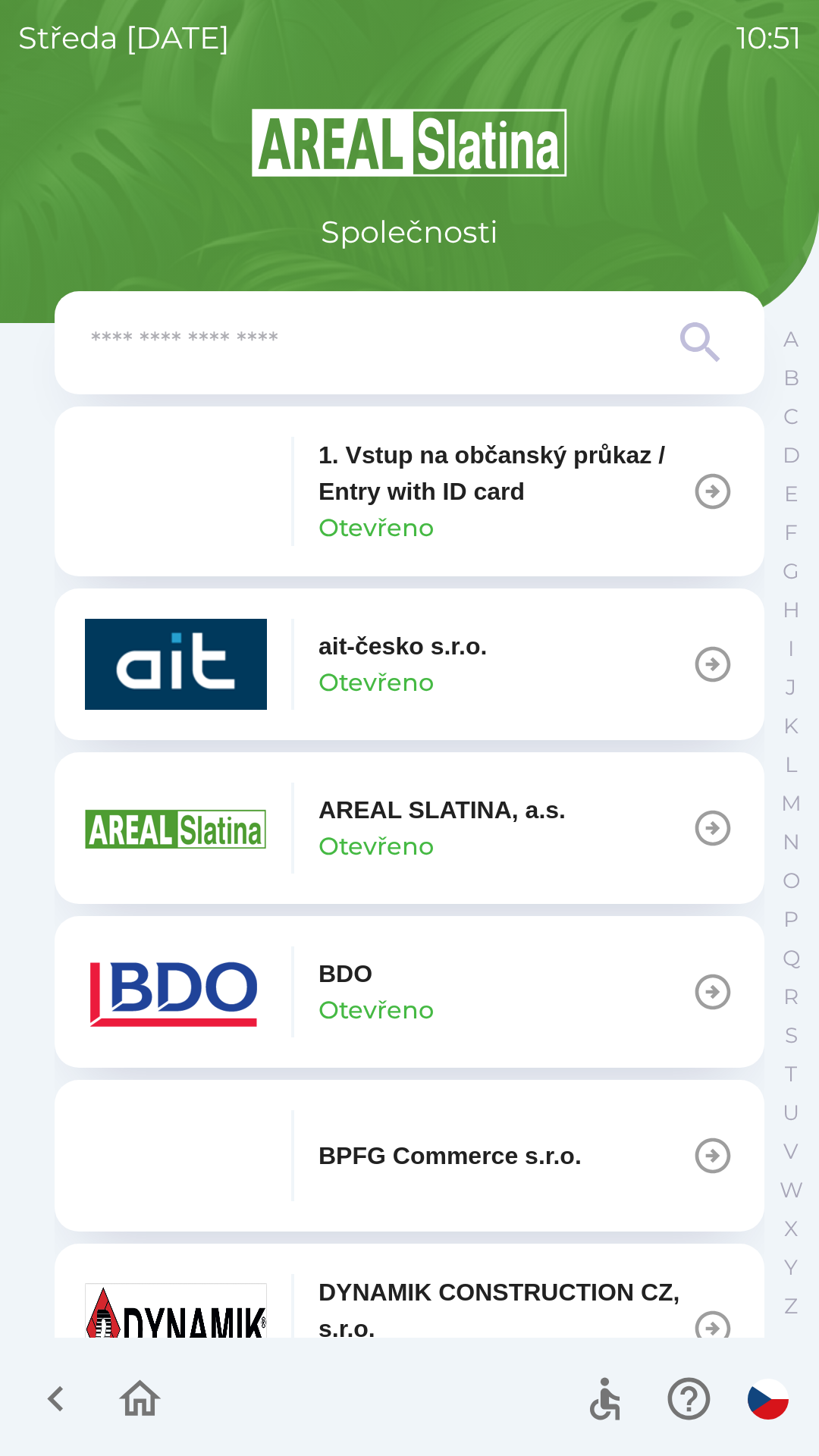
click at [701, 990] on icon "button" at bounding box center [712, 993] width 35 height 35
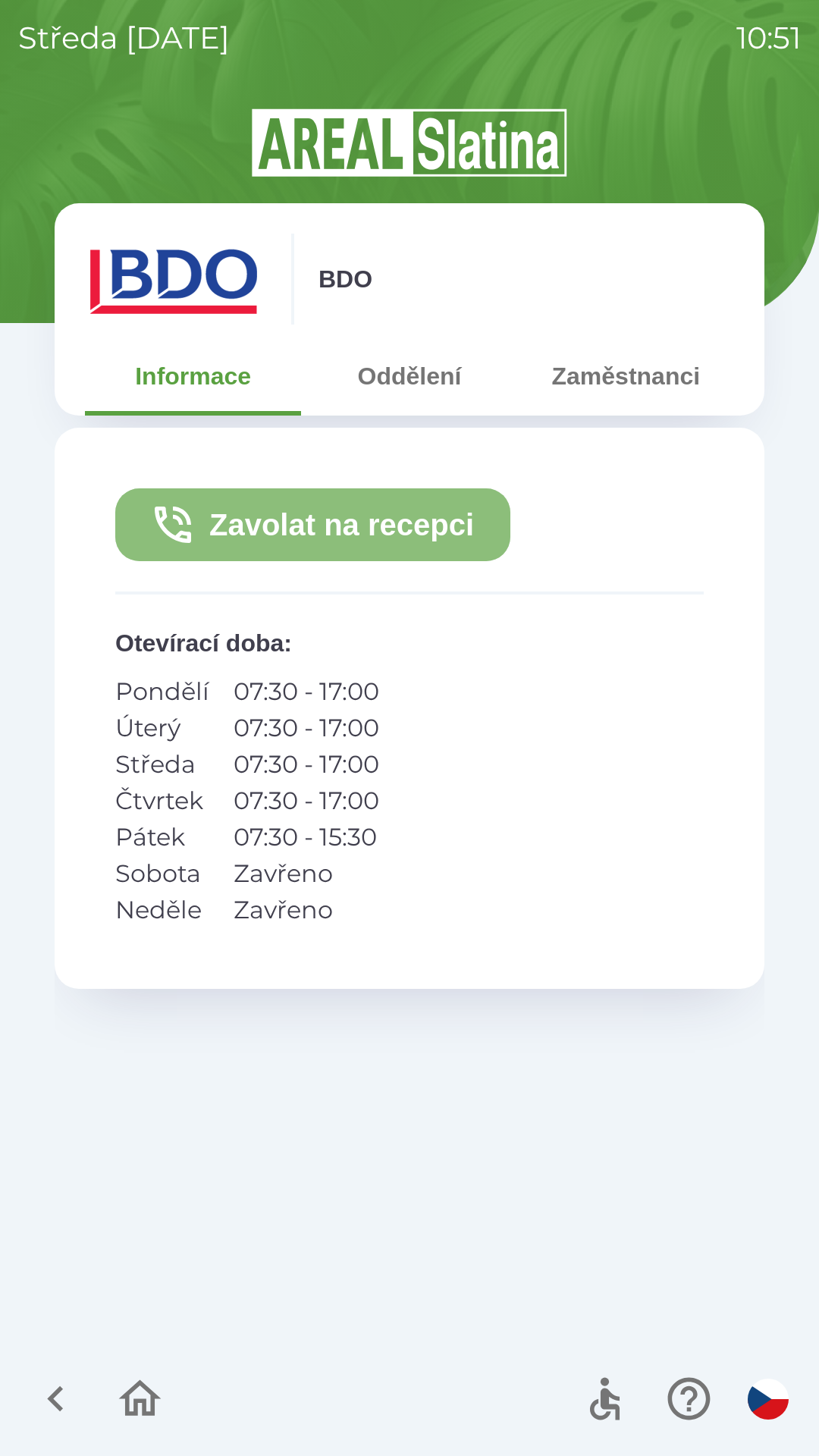
click at [341, 527] on button "Zavolat na recepci" at bounding box center [313, 524] width 395 height 72
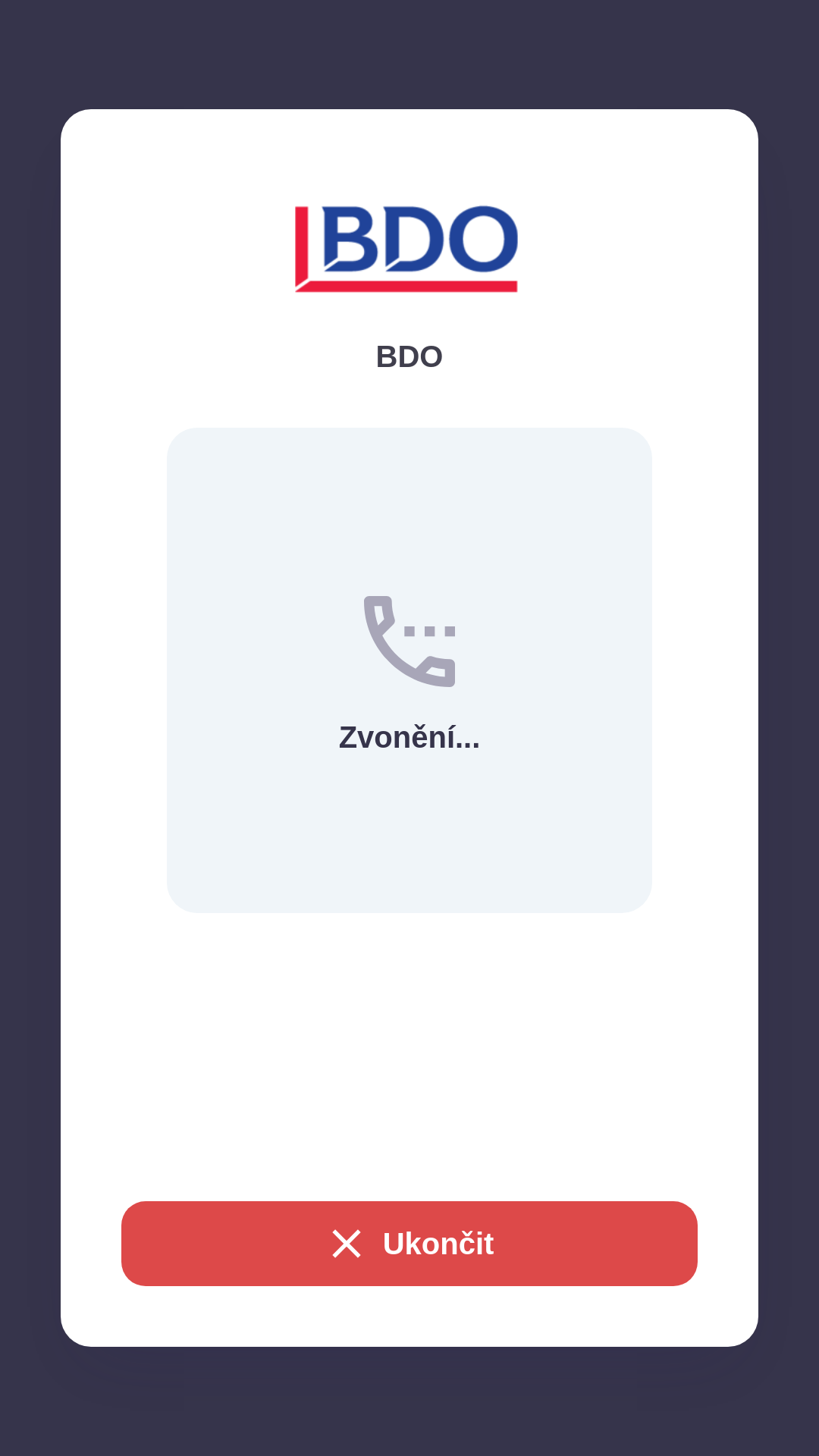
click at [431, 1239] on button "Ukončit" at bounding box center [409, 1243] width 576 height 85
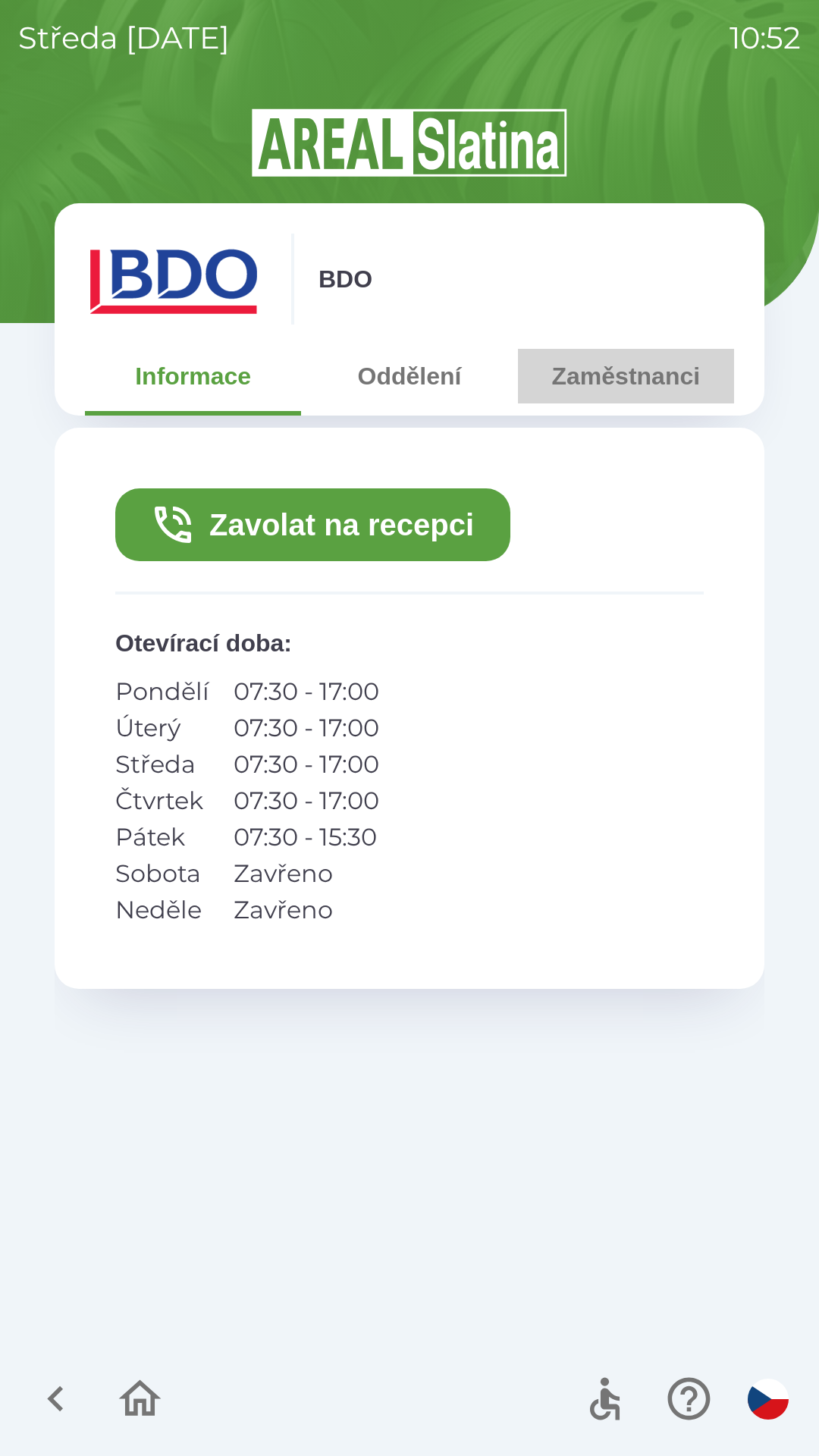
click at [595, 374] on button "Zaměstnanci" at bounding box center [625, 376] width 216 height 55
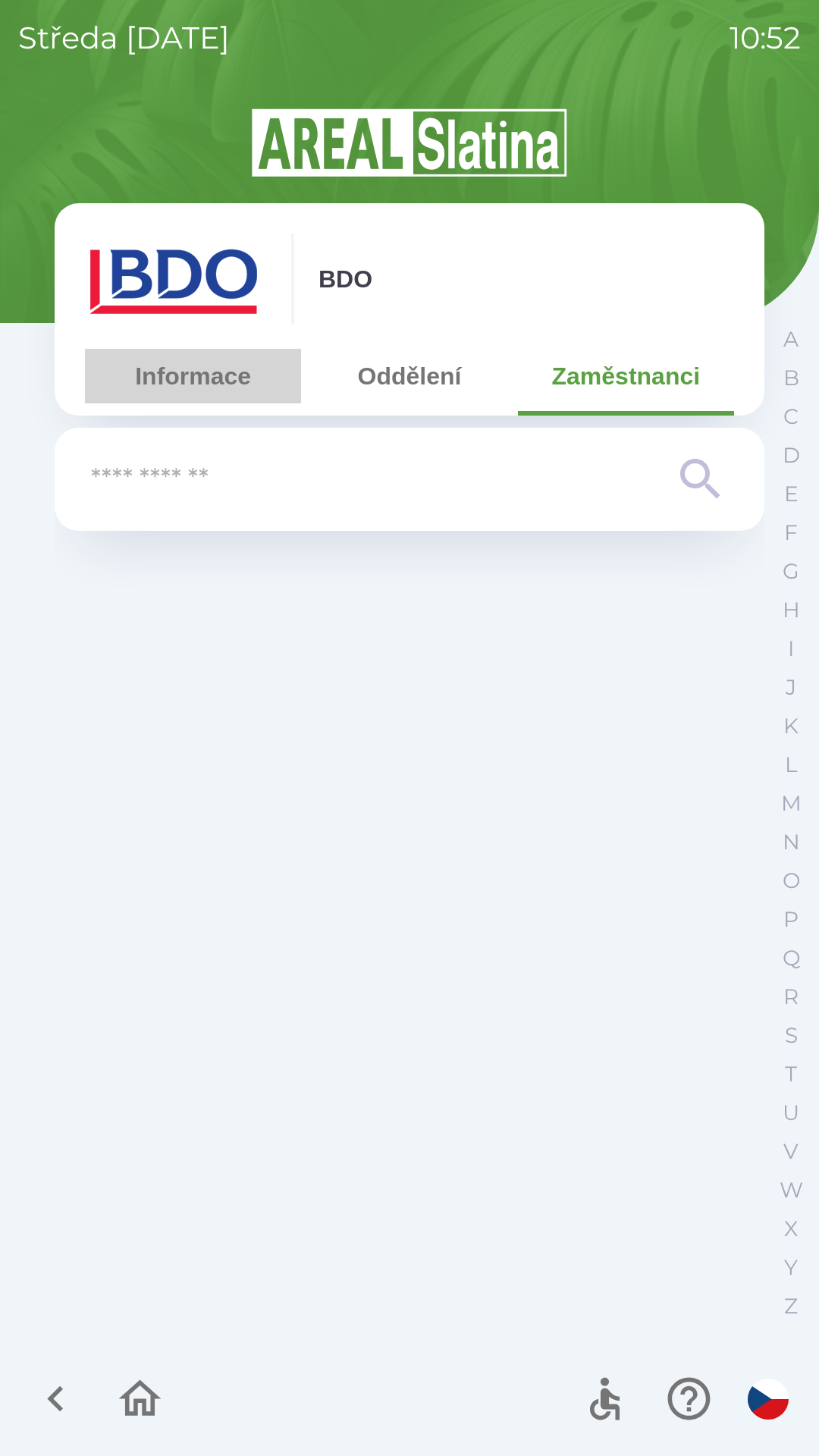
click at [194, 380] on button "Informace" at bounding box center [193, 376] width 216 height 55
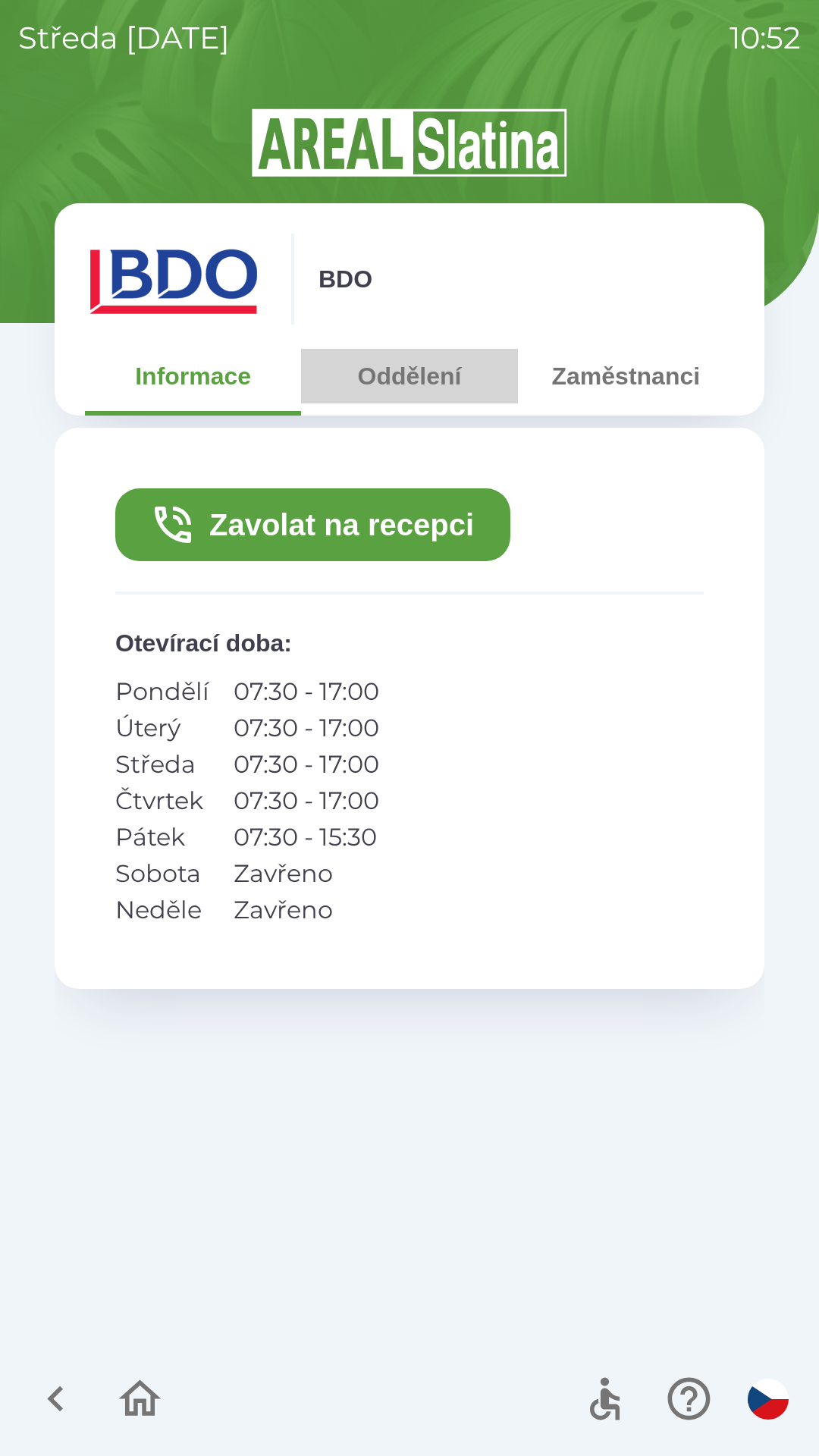
click at [414, 363] on button "Oddělení" at bounding box center [409, 376] width 216 height 55
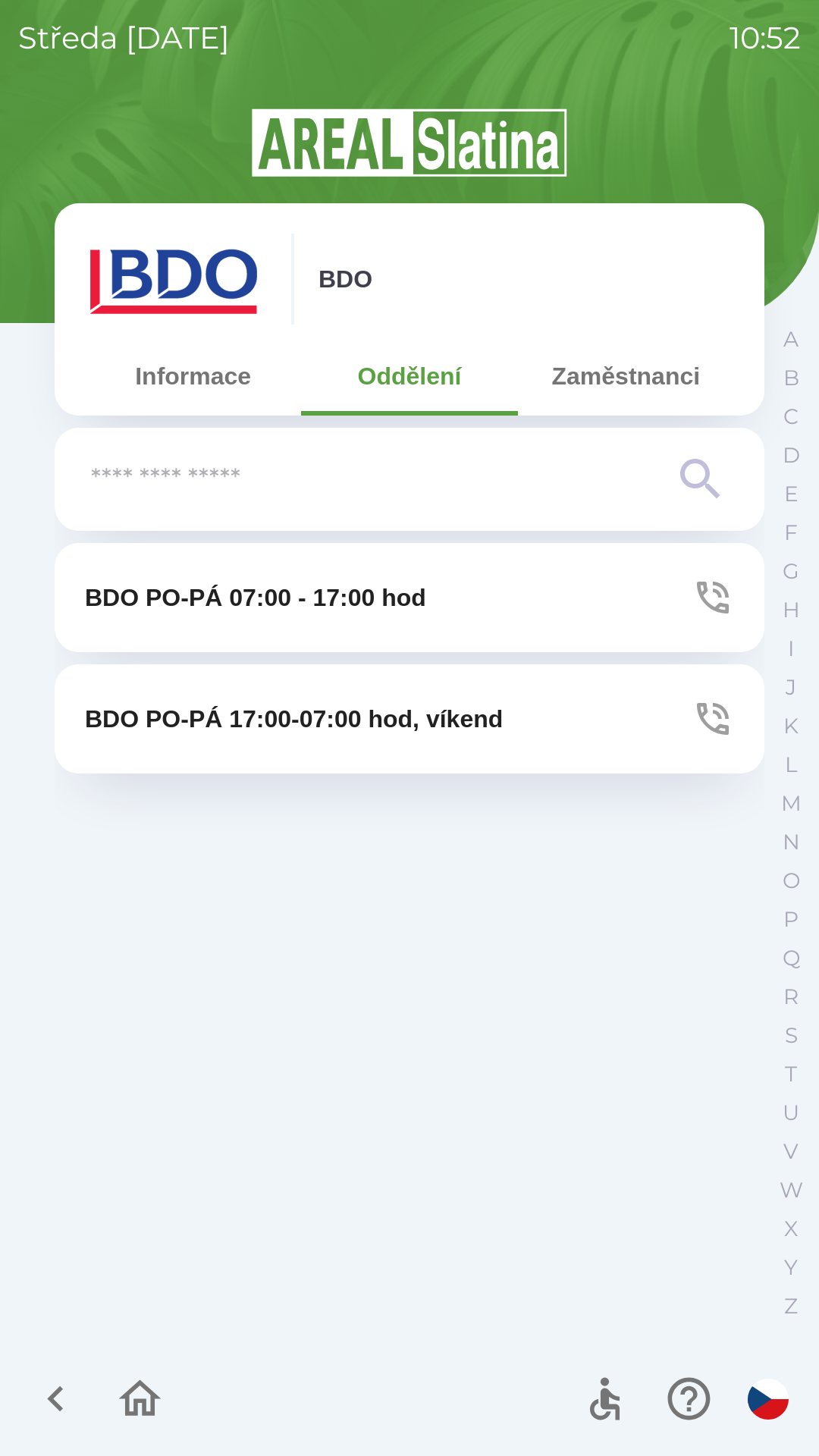
click at [179, 276] on img at bounding box center [176, 279] width 182 height 91
click at [61, 1397] on icon "button" at bounding box center [56, 1398] width 51 height 51
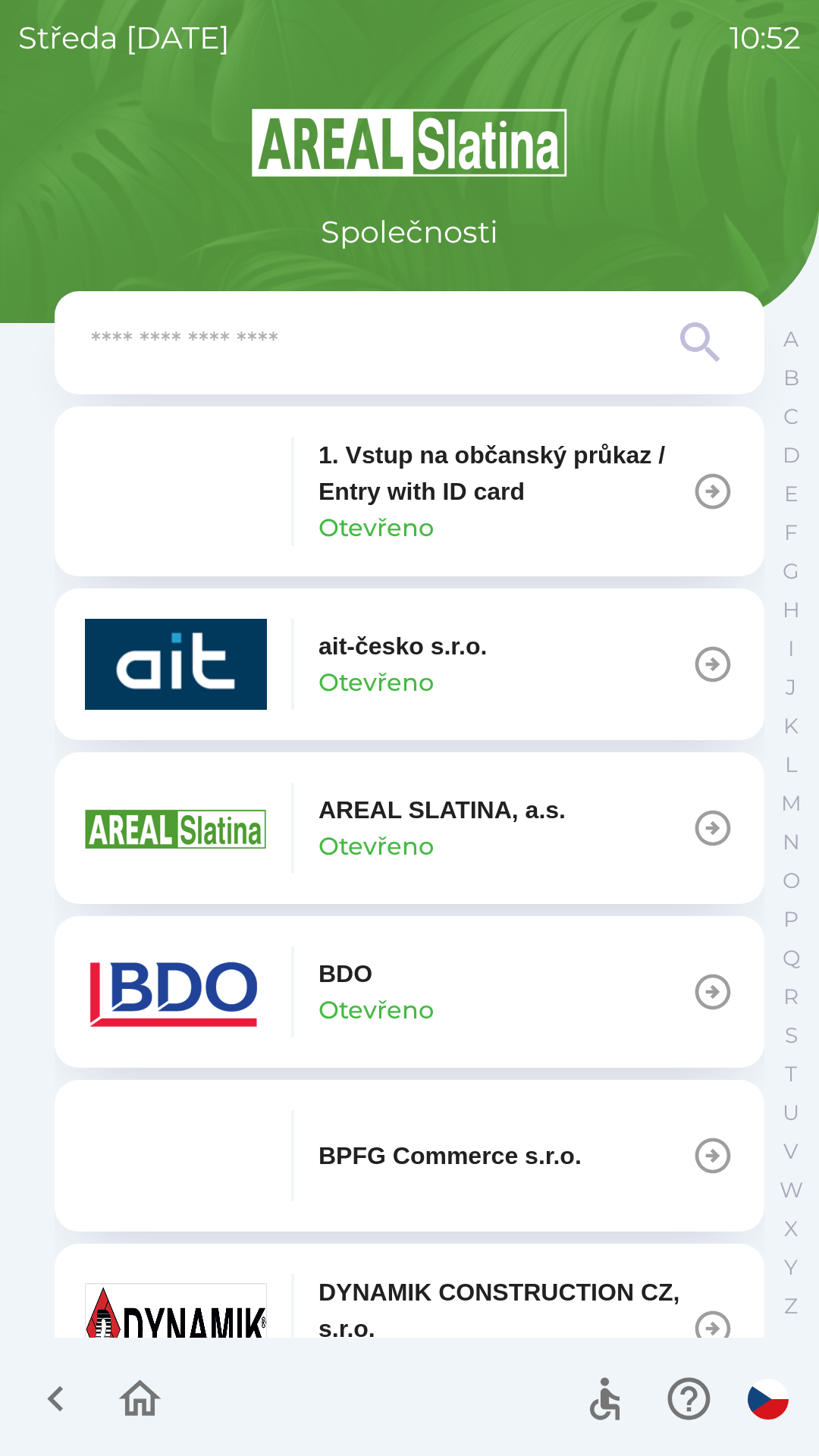
click at [393, 977] on div "BDO Otevřeno" at bounding box center [376, 992] width 115 height 72
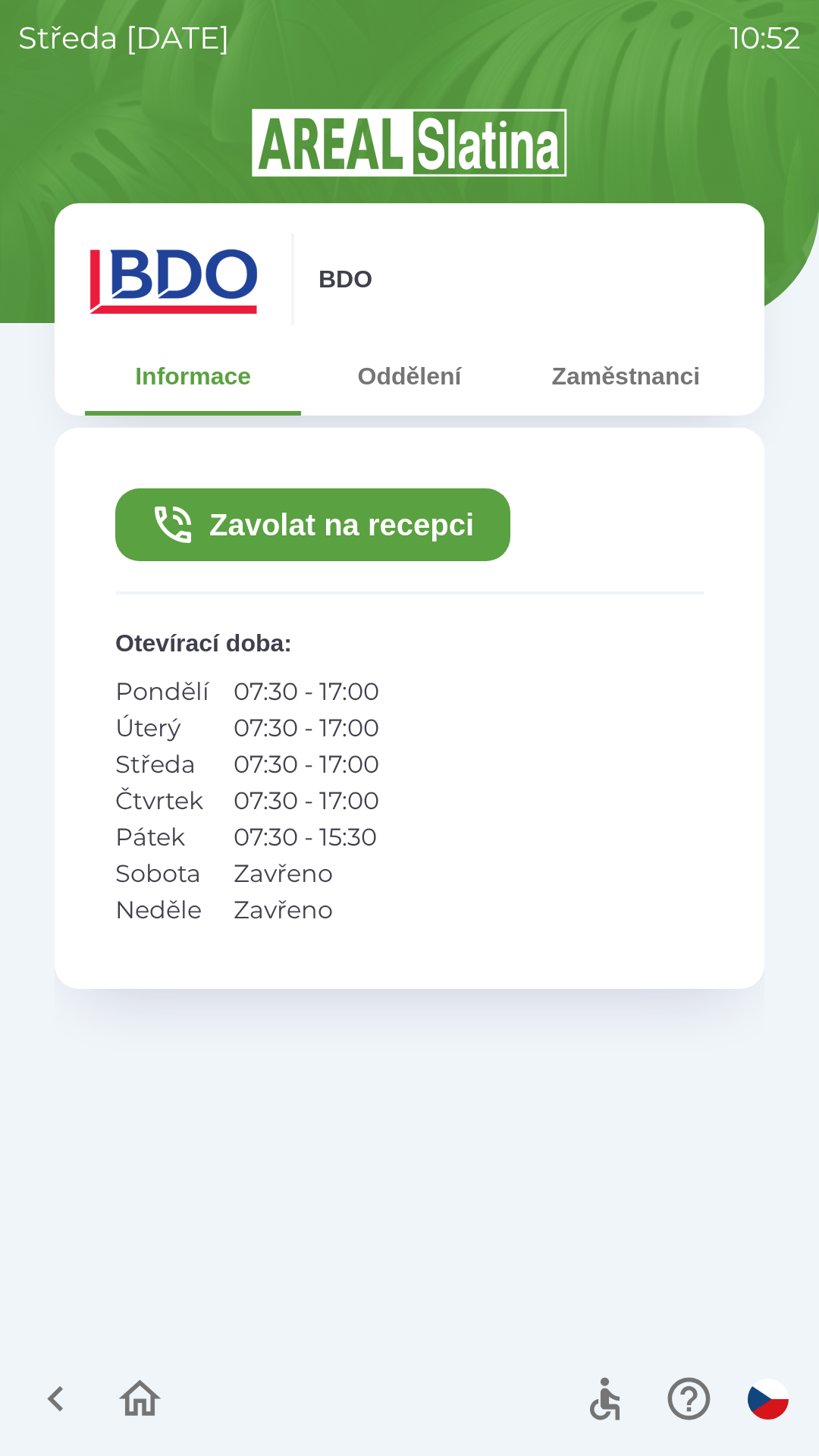
click at [379, 531] on button "Zavolat na recepci" at bounding box center [313, 524] width 395 height 72
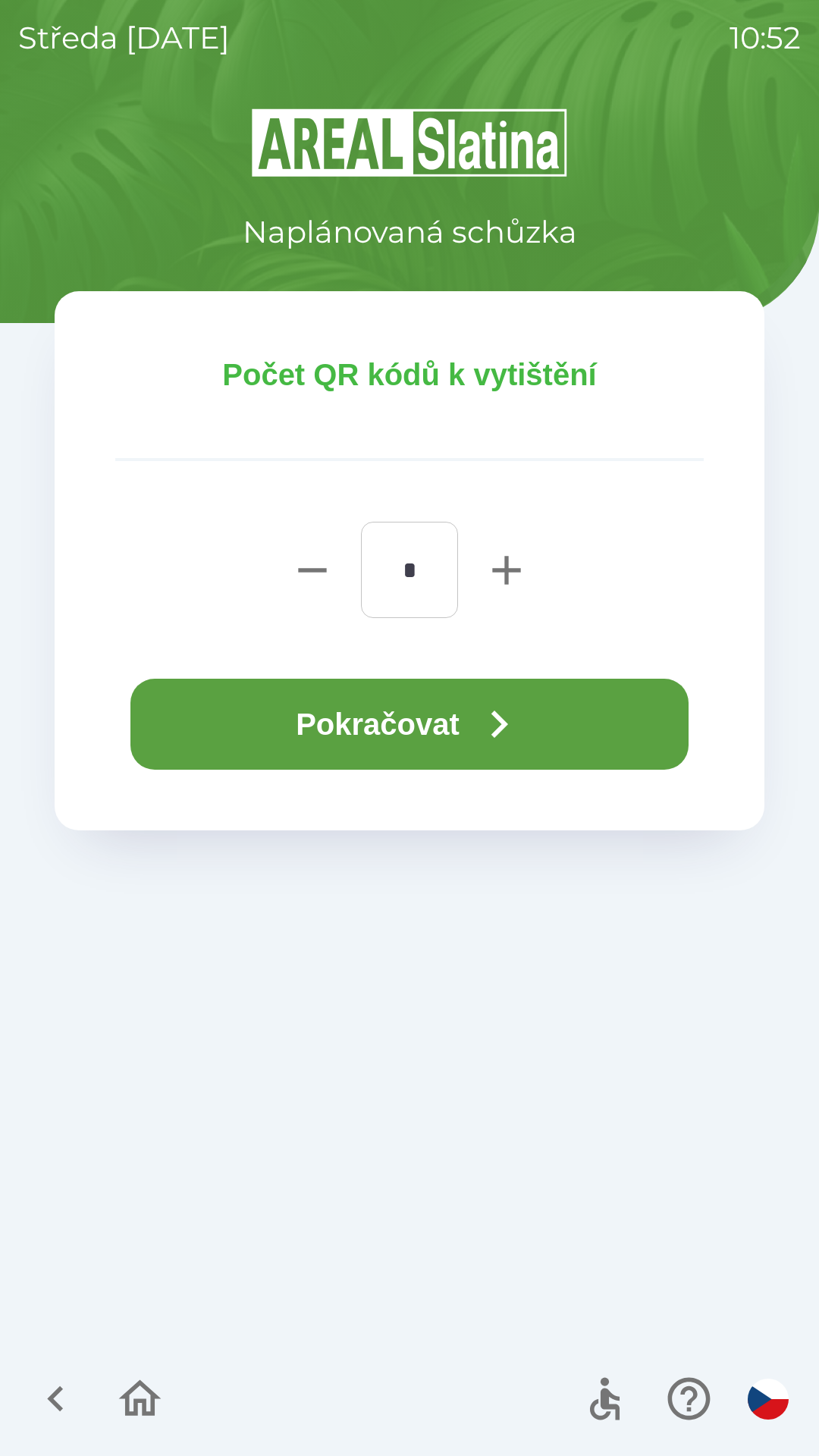
click at [505, 576] on icon "button" at bounding box center [505, 569] width 28 height 28
type input "*"
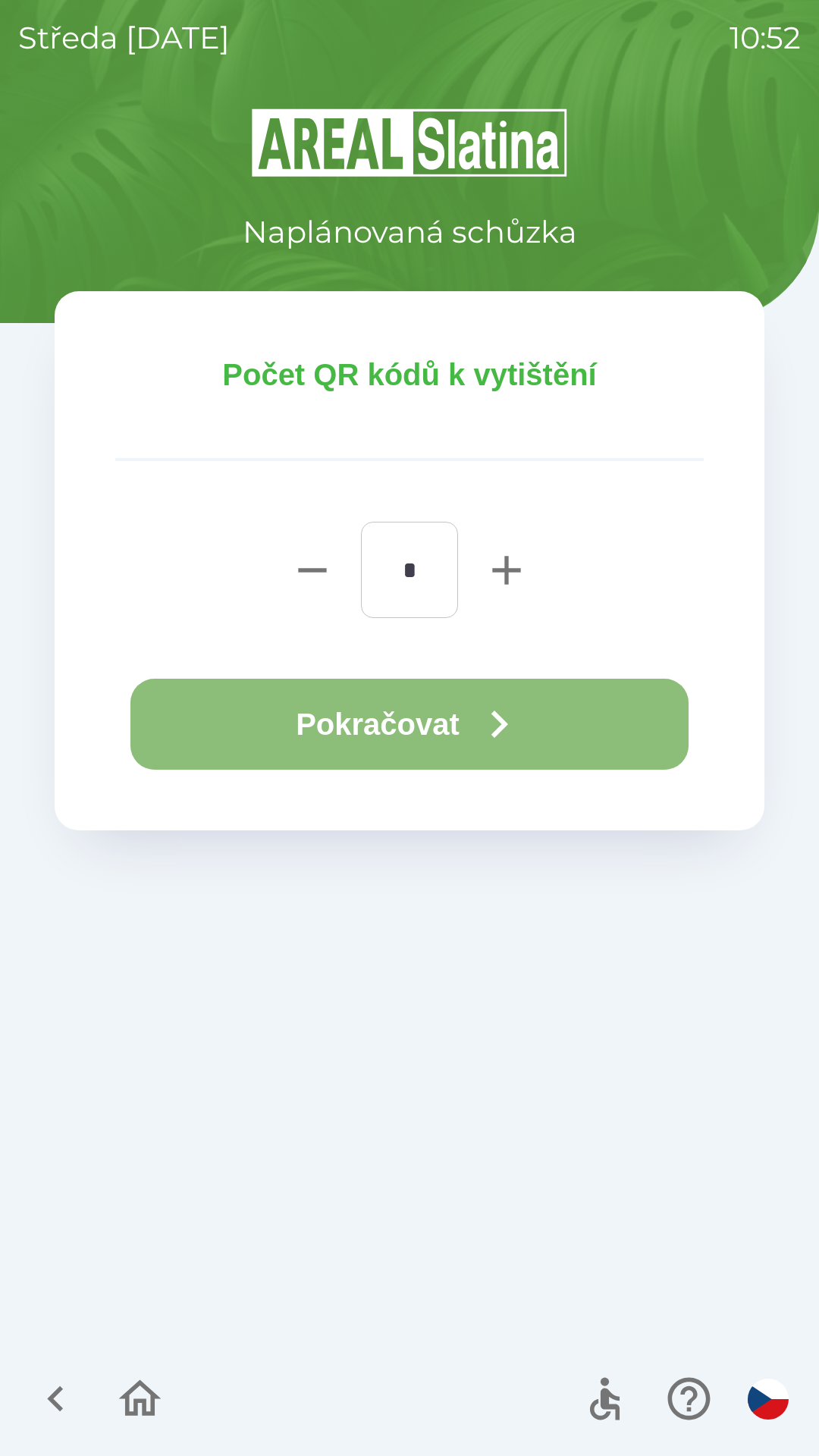
click at [386, 731] on button "Pokračovat" at bounding box center [409, 724] width 558 height 91
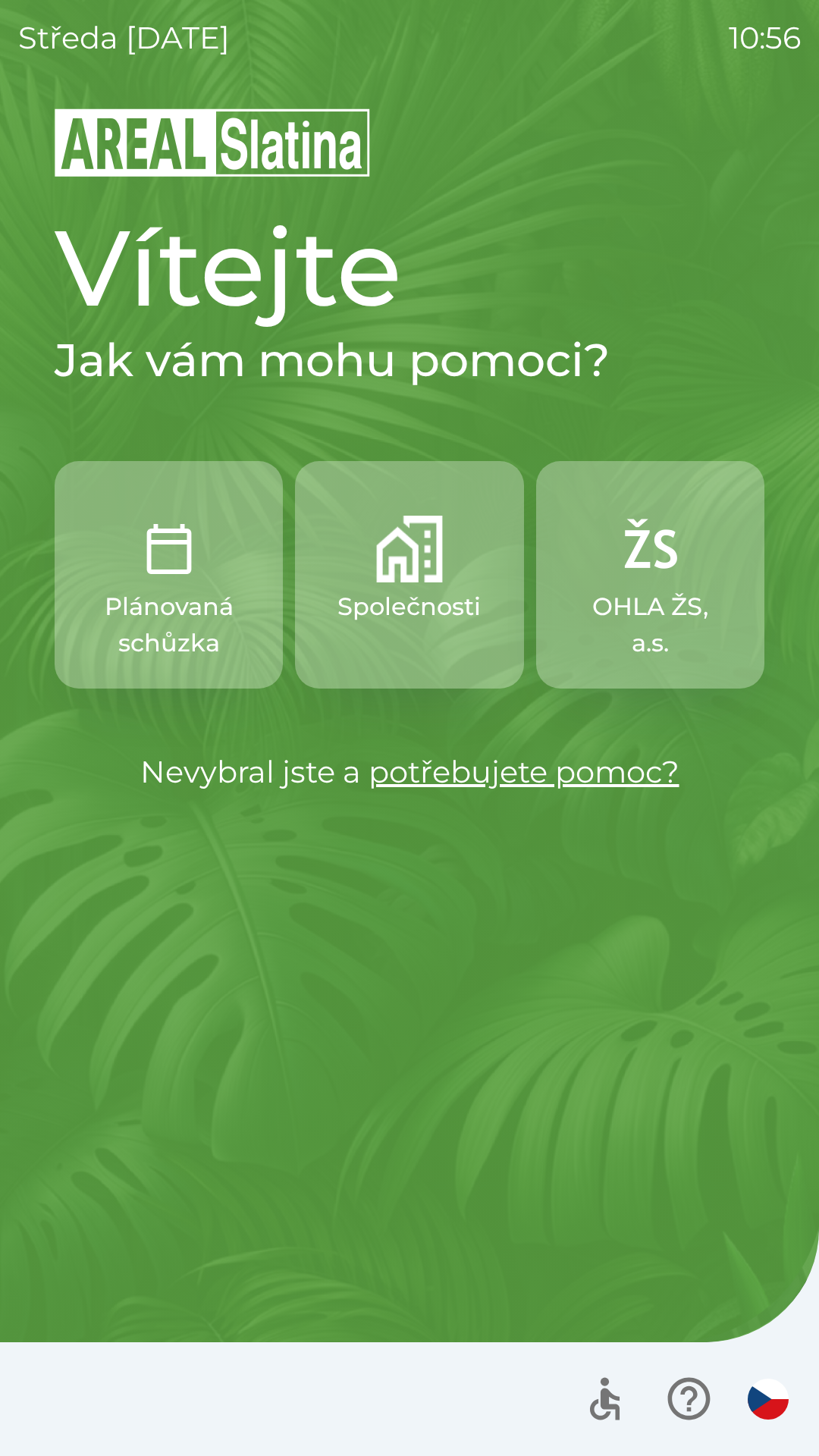
click at [413, 605] on p "Společnosti" at bounding box center [409, 606] width 144 height 36
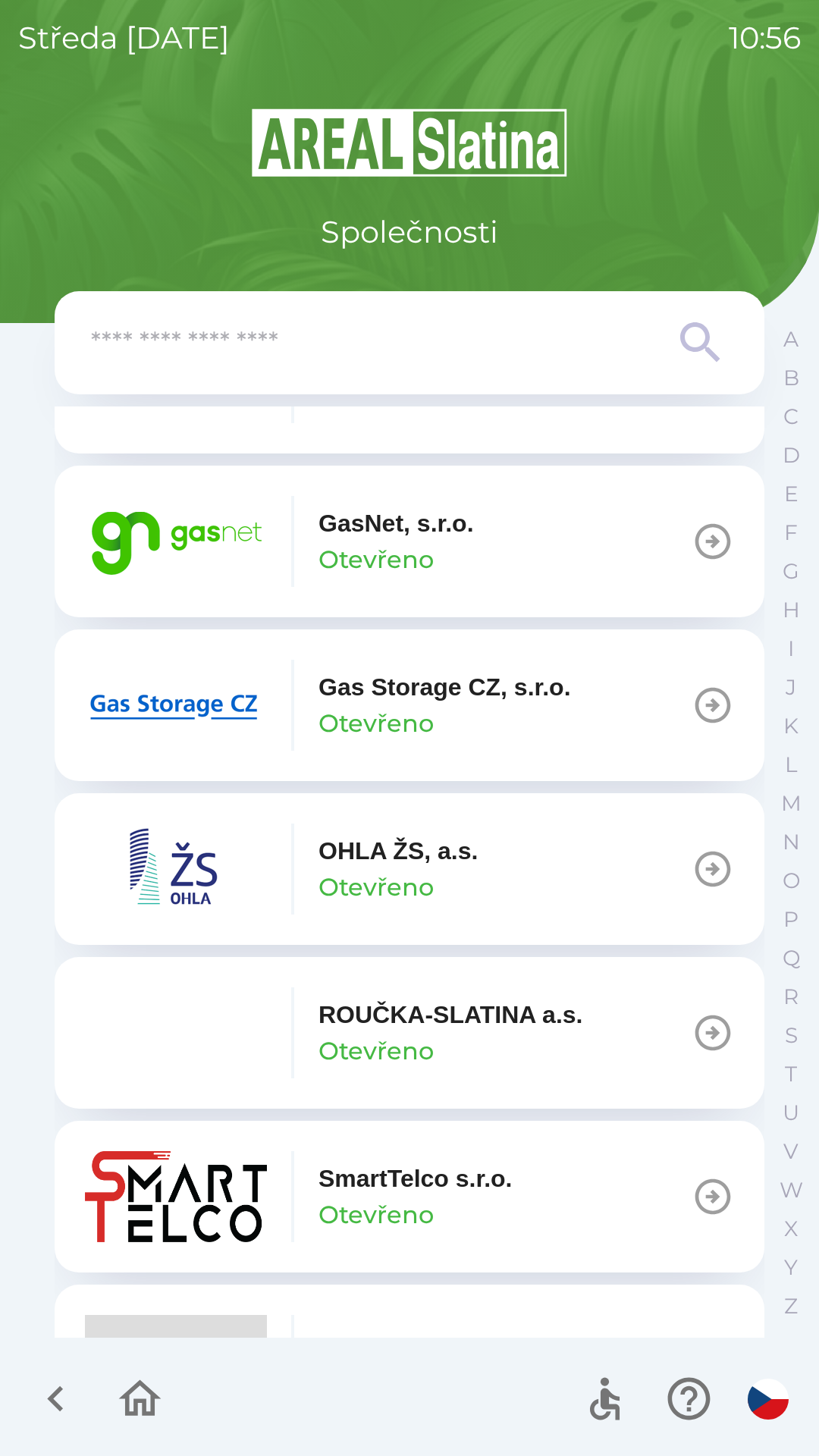
scroll to position [1124, 0]
click at [662, 726] on button "Gas Storage CZ, s.r.o. Otevřeno" at bounding box center [410, 705] width 710 height 152
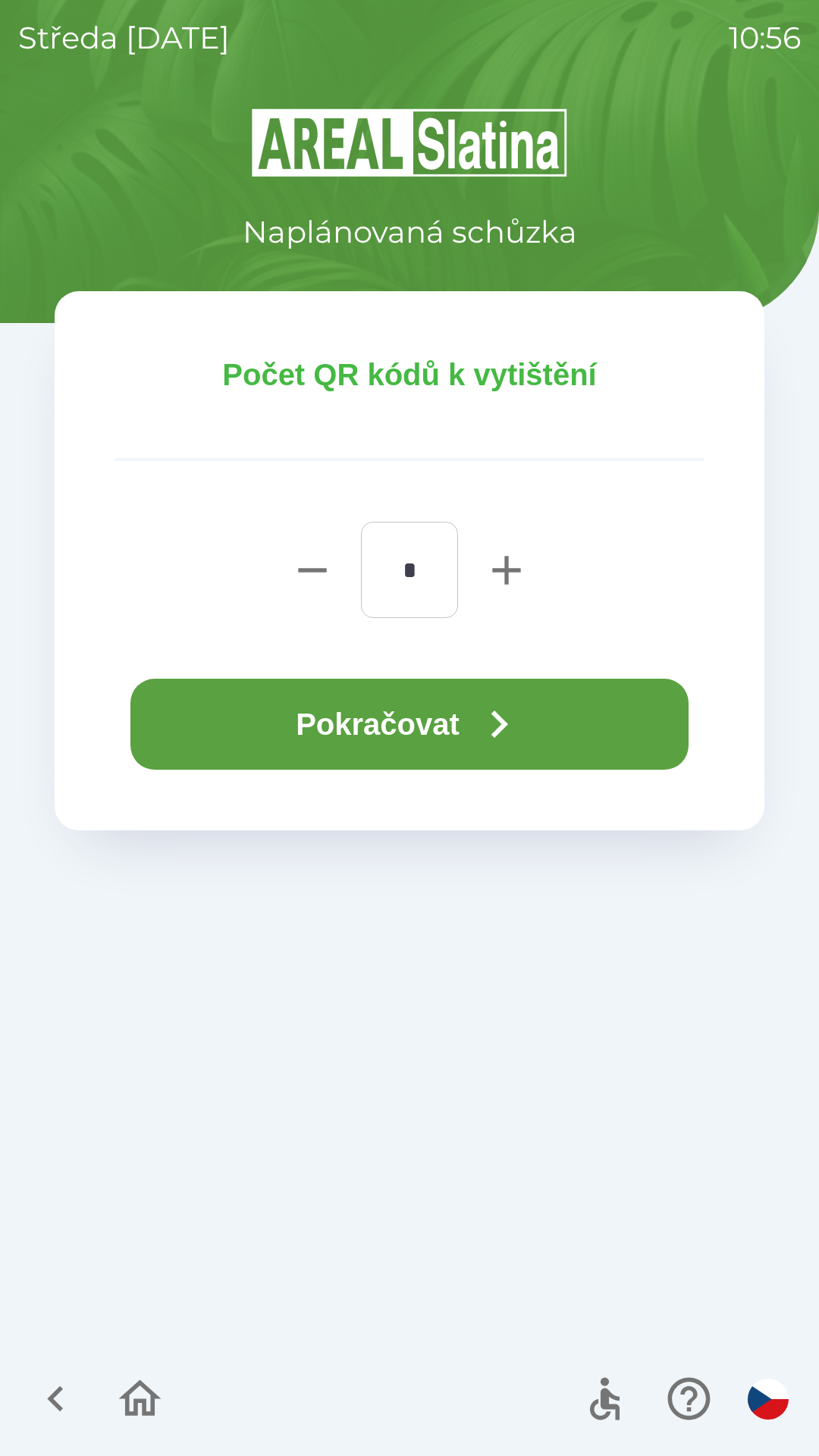
click at [475, 728] on button "Pokračovat" at bounding box center [409, 724] width 558 height 91
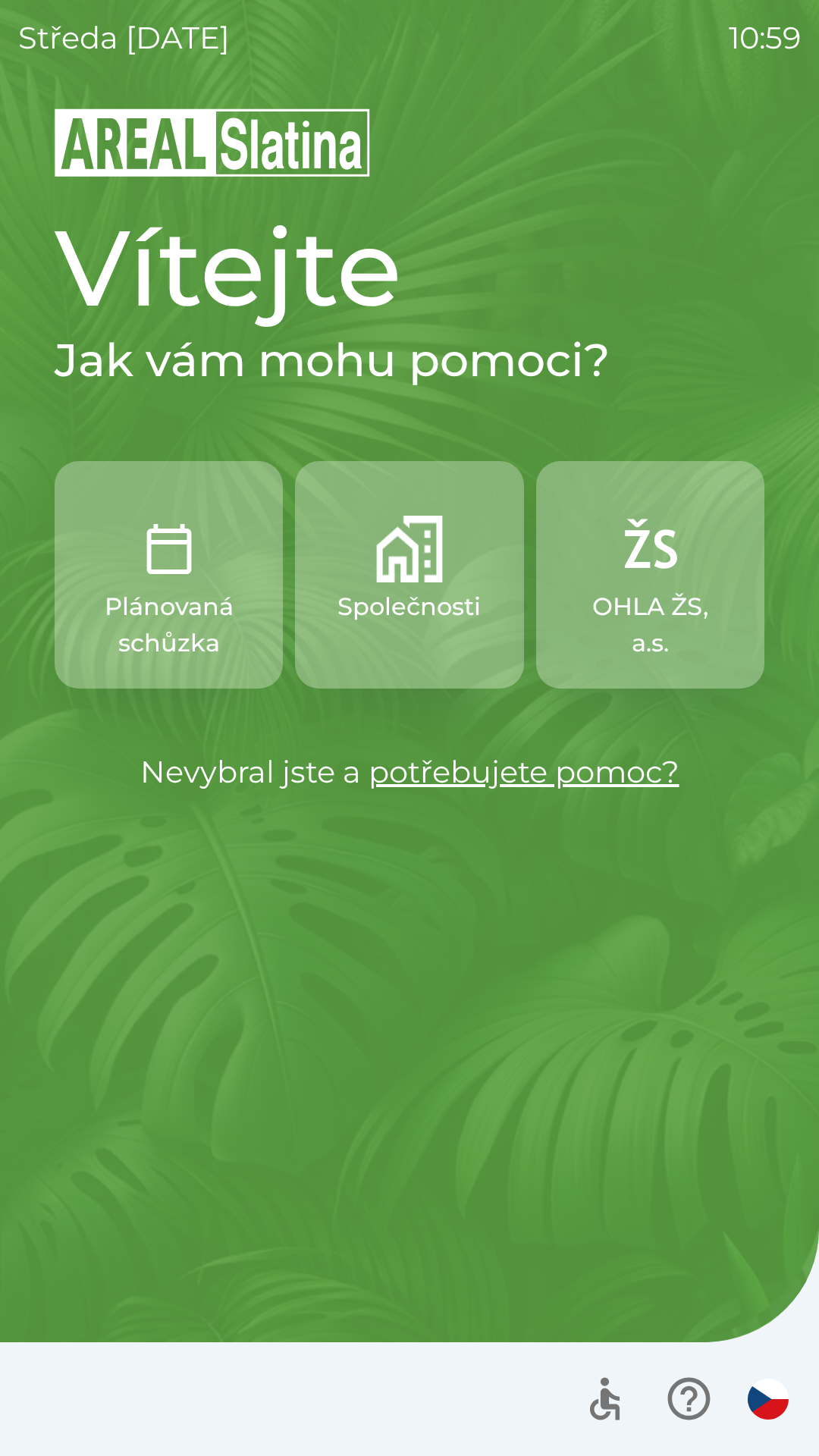
click at [383, 587] on button "Společnosti" at bounding box center [409, 575] width 228 height 228
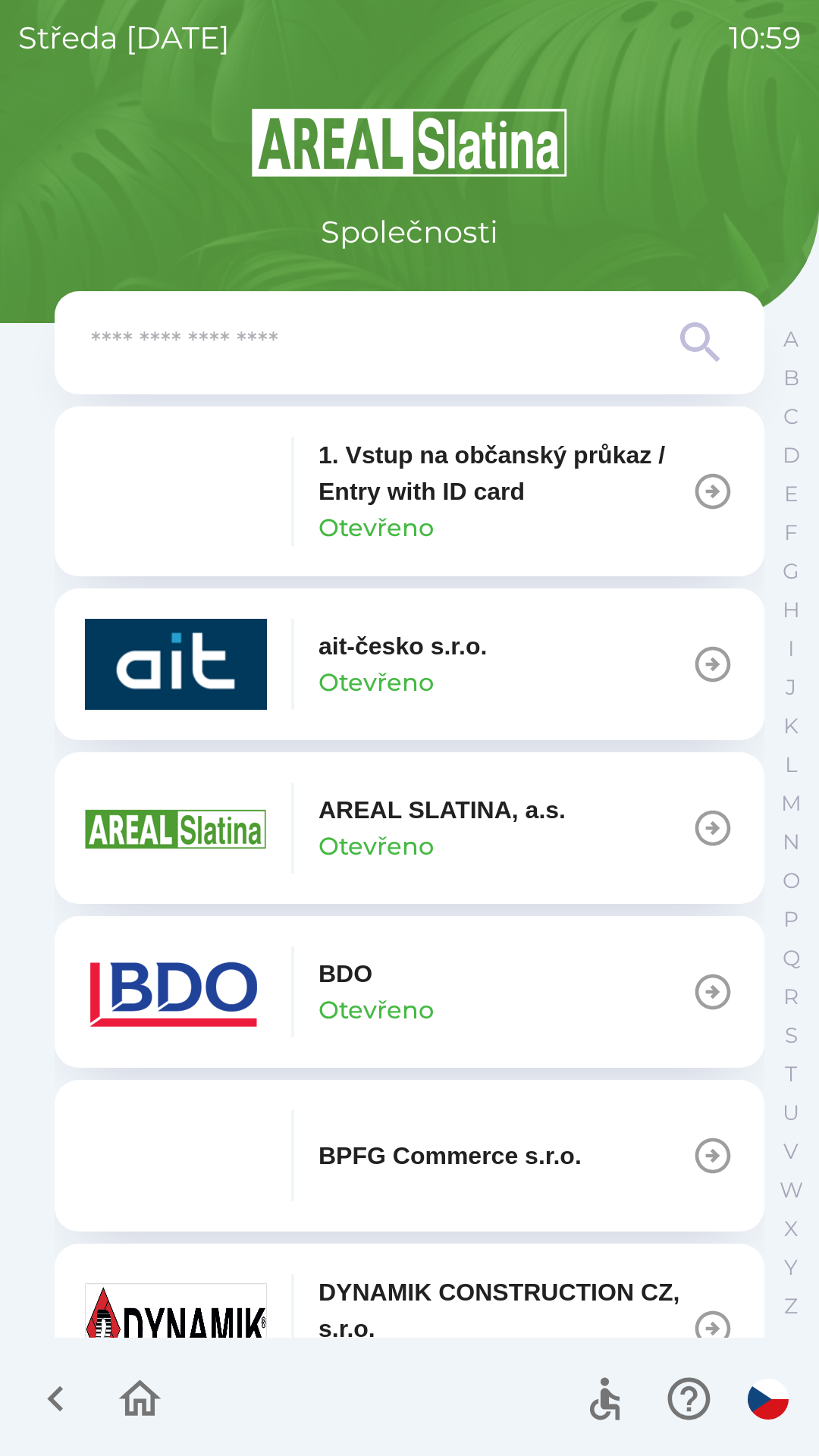
click at [340, 453] on p "1. Vstup na občanský průkaz / Entry with ID card" at bounding box center [505, 473] width 373 height 72
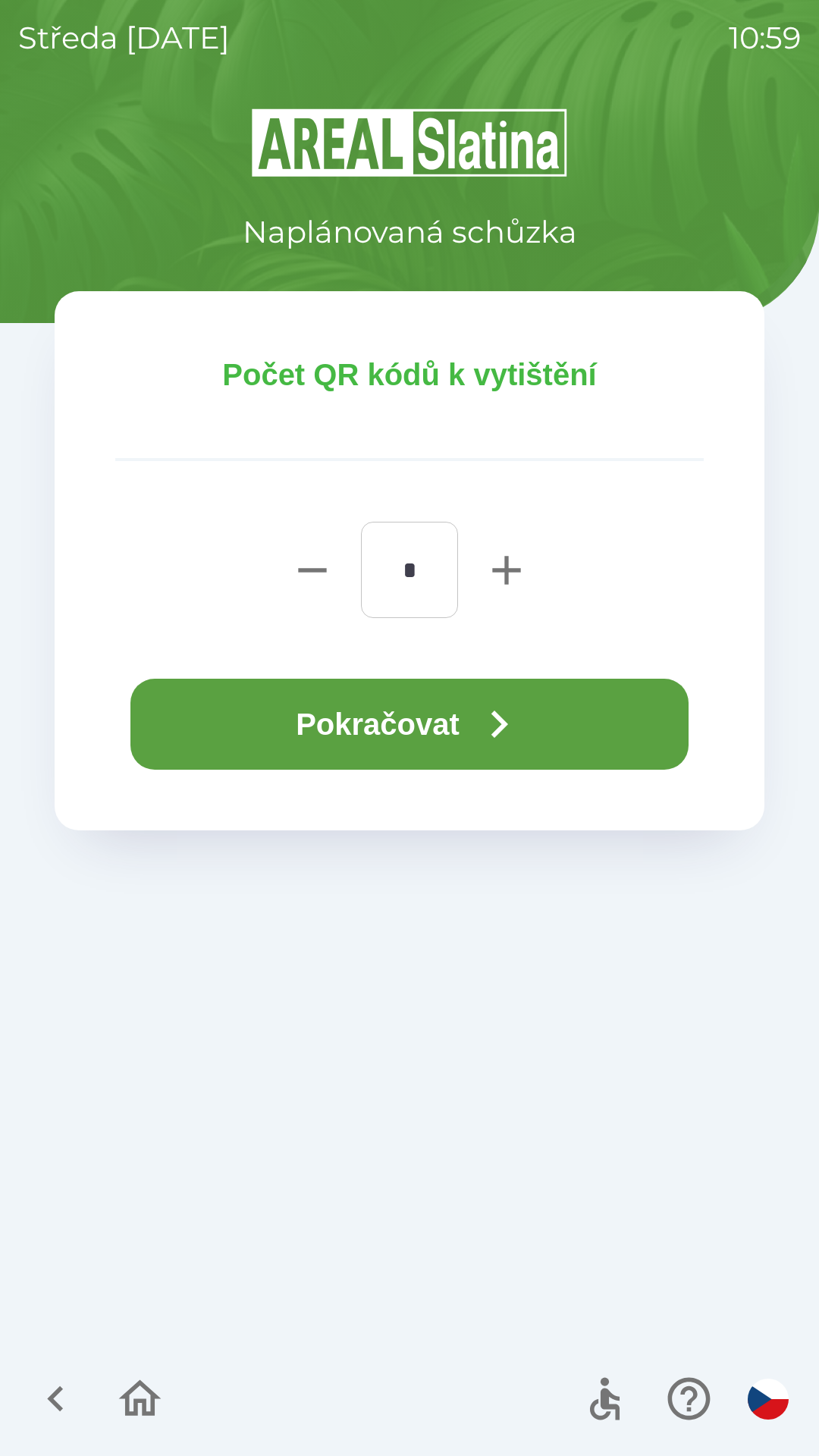
click at [366, 708] on button "Pokračovat" at bounding box center [409, 724] width 558 height 91
